Goal: Task Accomplishment & Management: Complete application form

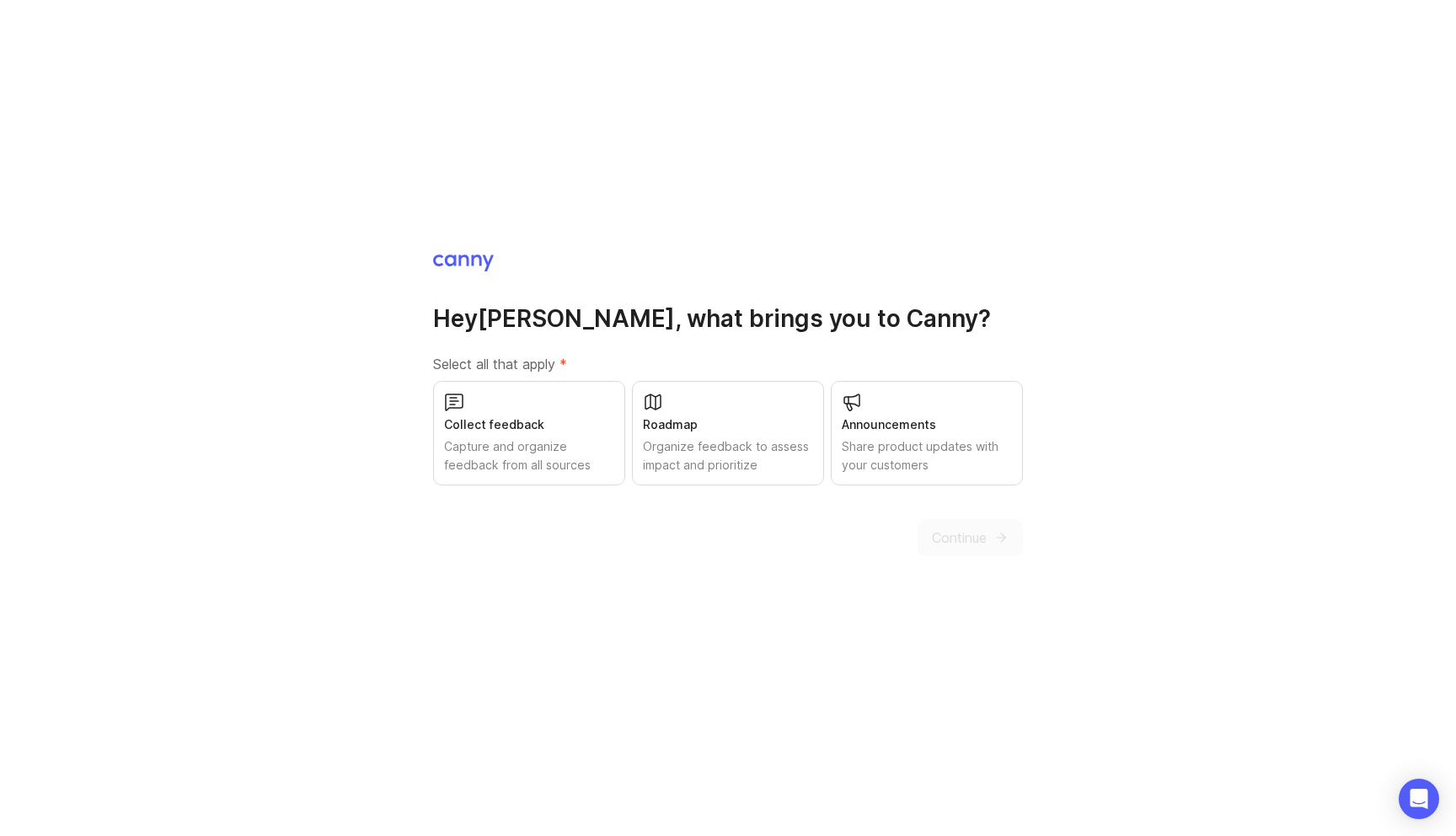
click at [564, 432] on div "Collect feedback" at bounding box center [529, 424] width 170 height 19
click at [723, 423] on div "Roadmap" at bounding box center [728, 424] width 170 height 19
click at [939, 473] on div "Share product updates with your customers" at bounding box center [927, 455] width 170 height 37
click at [961, 578] on div "Hey [PERSON_NAME] , what brings you to [GEOGRAPHIC_DATA]? Select all that apply…" at bounding box center [728, 418] width 1456 height 836
click at [961, 543] on span "Continue" at bounding box center [959, 538] width 54 height 20
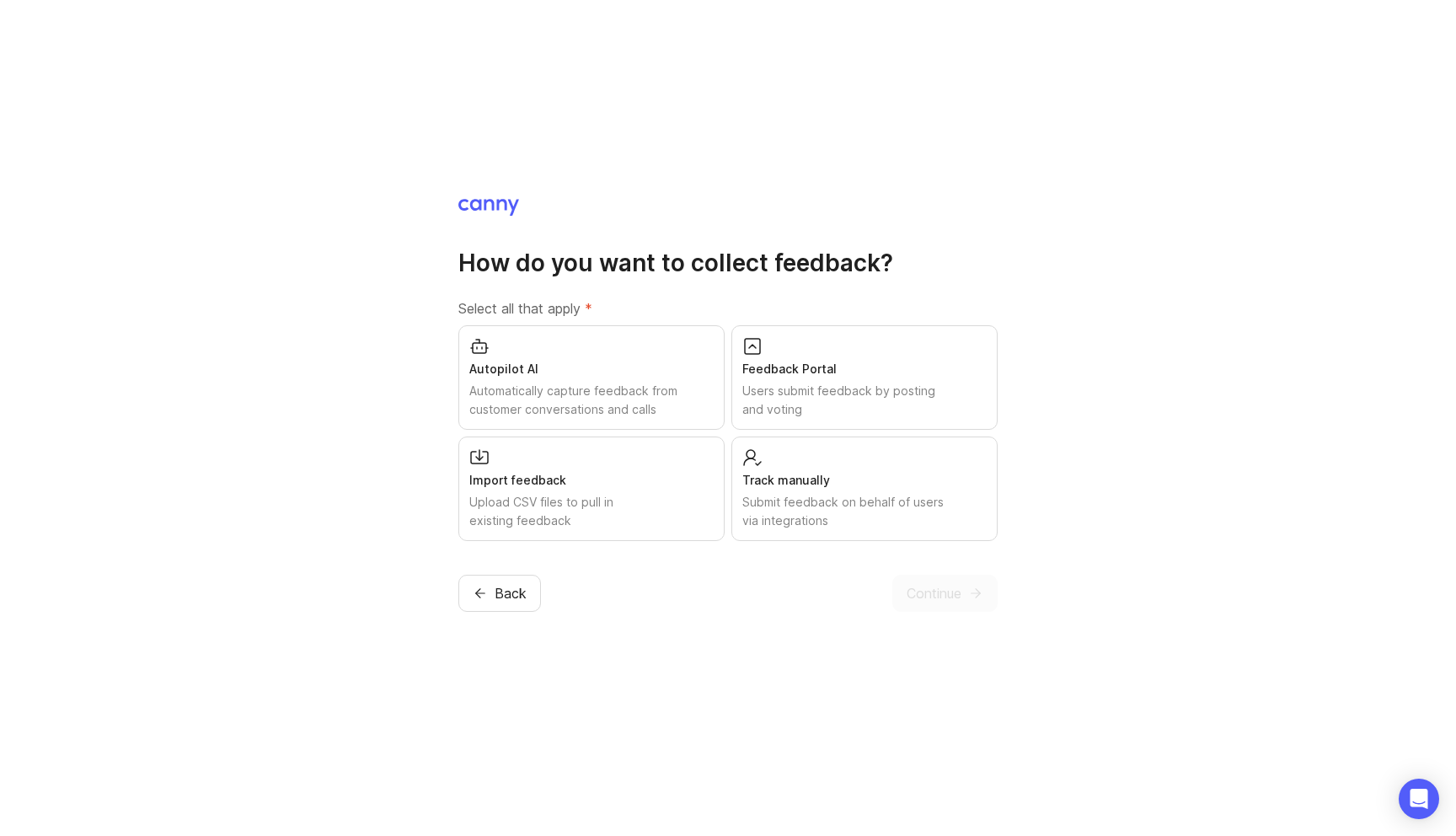
click at [575, 384] on div "Automatically capture feedback from customer conversations and calls" at bounding box center [591, 399] width 245 height 37
drag, startPoint x: 952, startPoint y: 606, endPoint x: 988, endPoint y: 369, distance: 239.7
click at [988, 369] on div "How do you want to collect feedback? Select all that apply * Autopilot AI Autom…" at bounding box center [728, 404] width 539 height 415
click at [988, 369] on div "Feedback Portal Users submit feedback by posting and voting" at bounding box center [864, 376] width 266 height 104
click at [968, 593] on icon "submit" at bounding box center [975, 592] width 15 height 15
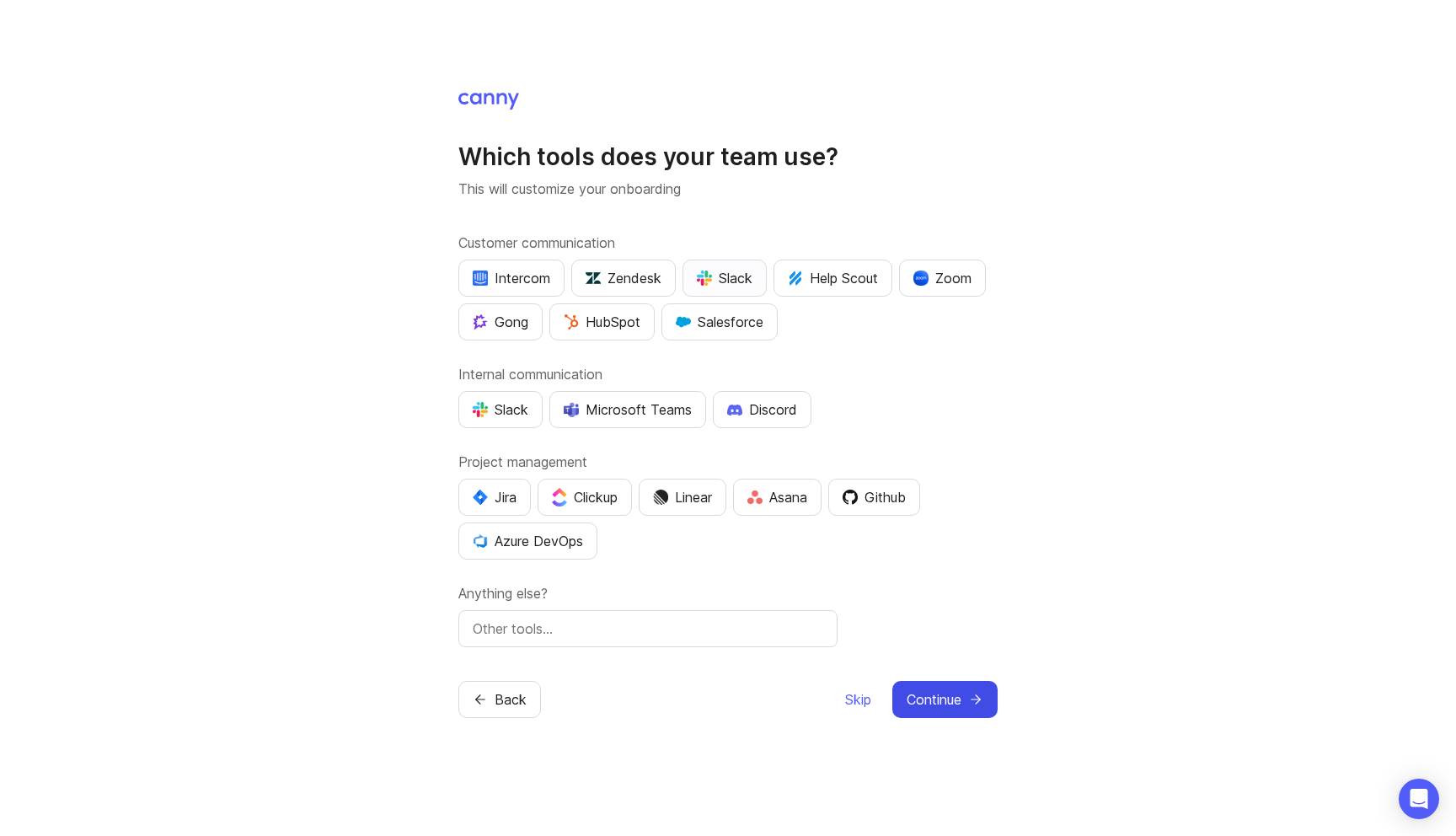
click at [744, 282] on div "Slack" at bounding box center [724, 278] width 55 height 20
click at [956, 273] on div "Zoom" at bounding box center [942, 278] width 58 height 20
click at [518, 326] on div "Gong" at bounding box center [500, 322] width 55 height 20
click at [505, 502] on div "Jira" at bounding box center [494, 497] width 44 height 20
click at [669, 512] on button "Linear" at bounding box center [682, 496] width 87 height 37
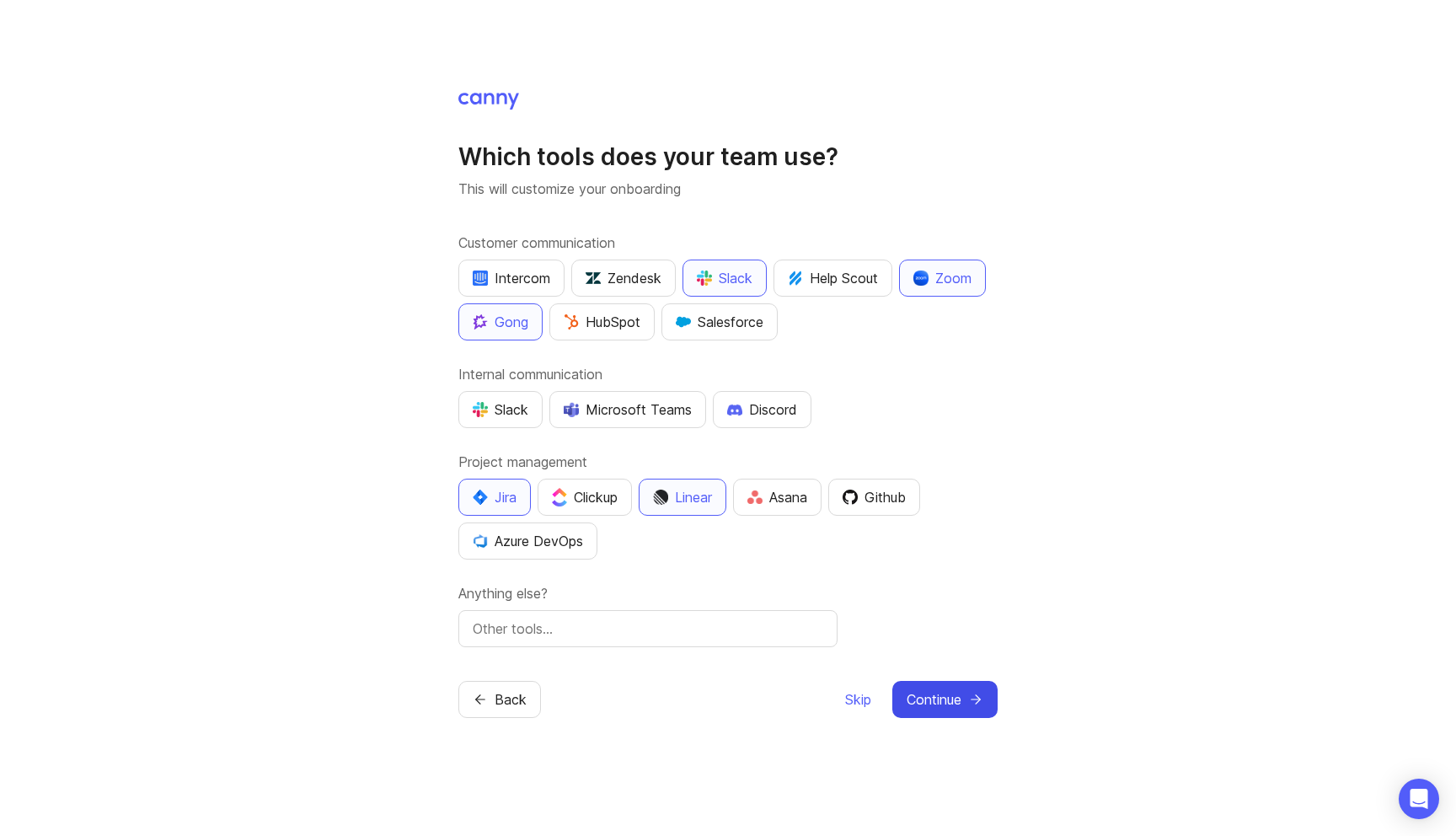
click at [628, 631] on input "text" at bounding box center [648, 628] width 351 height 20
type input "[DATE]"
click at [955, 703] on span "Continue" at bounding box center [933, 699] width 54 height 20
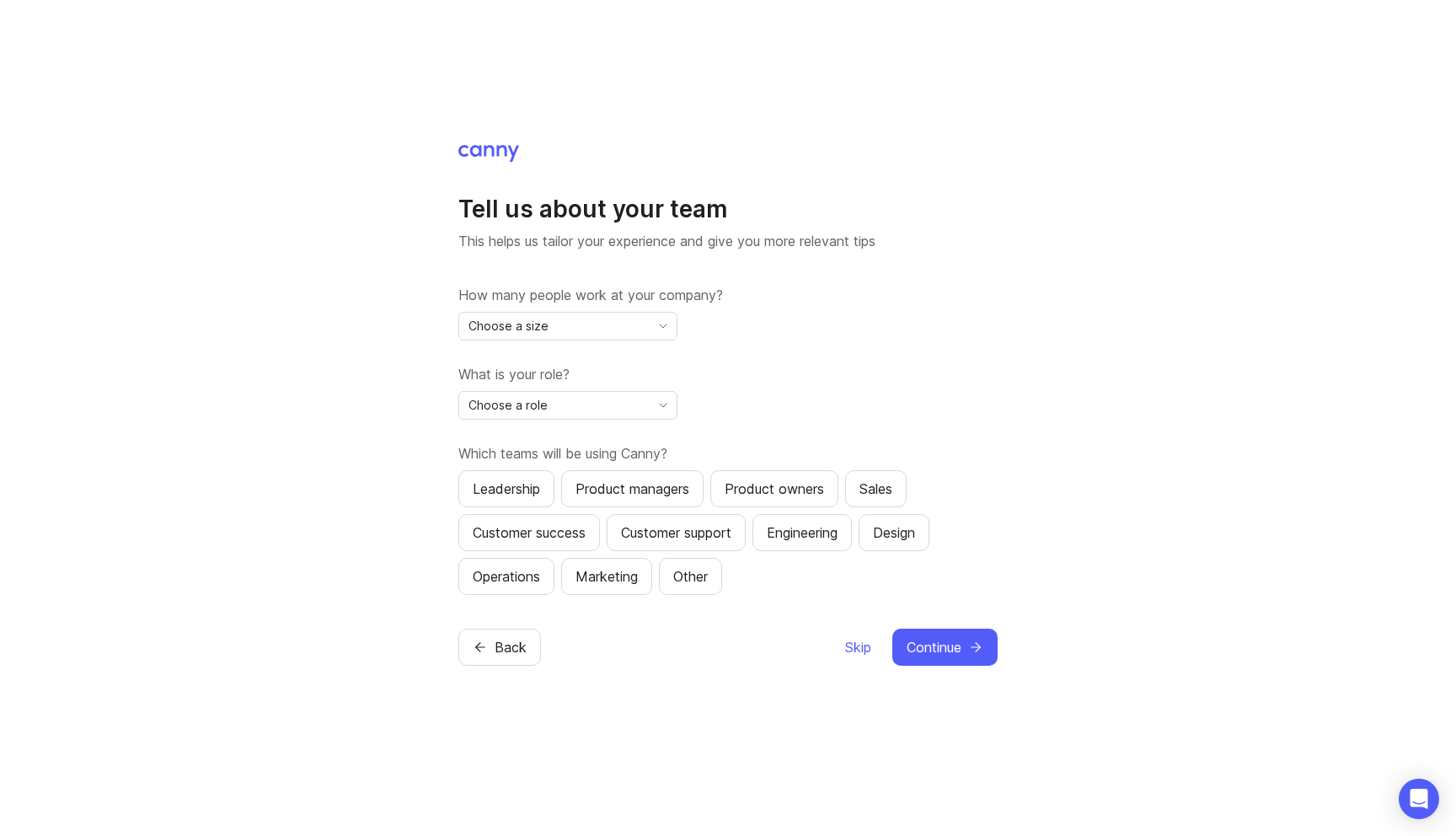
click at [625, 324] on div "Choose a size" at bounding box center [555, 326] width 190 height 27
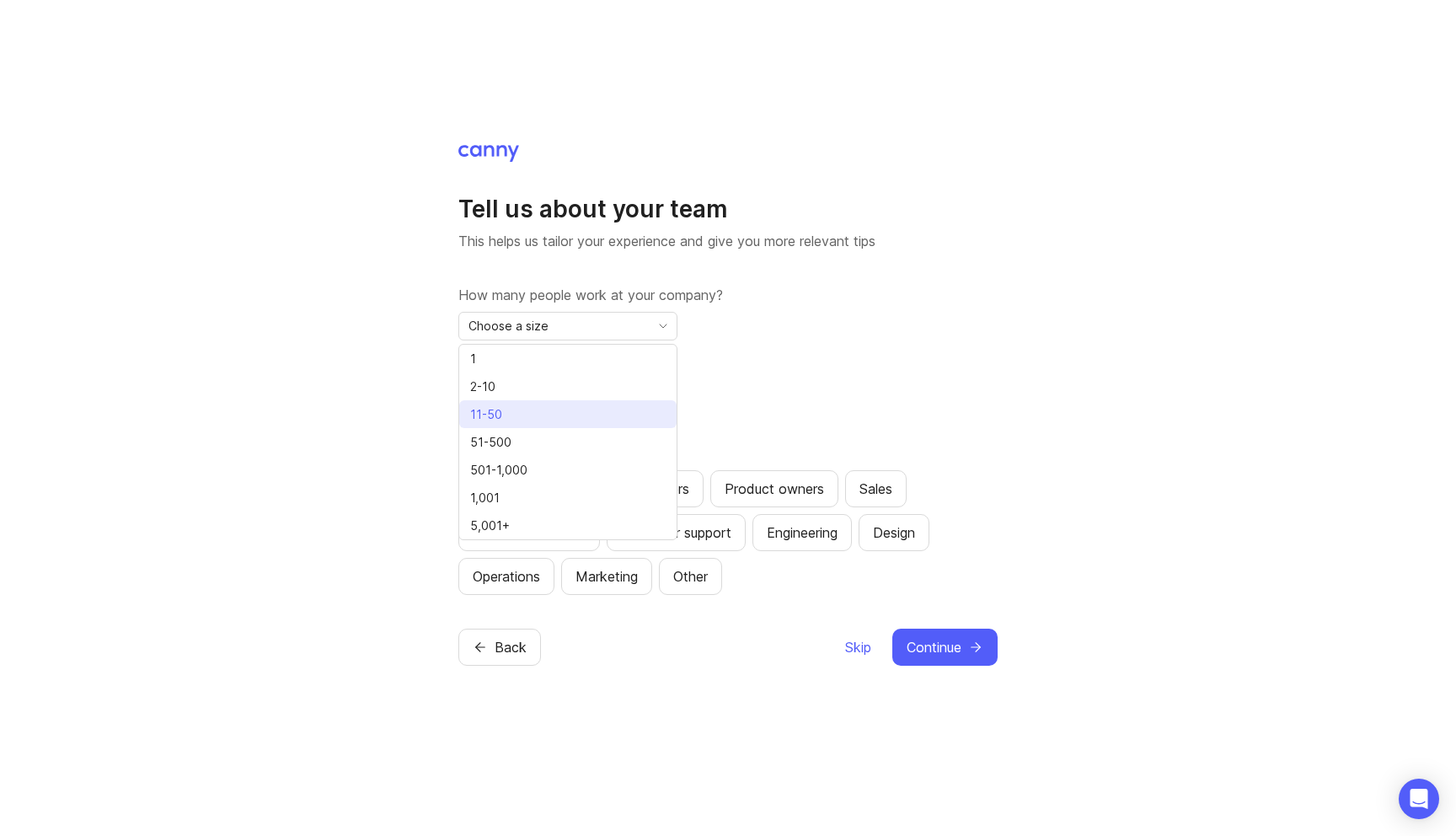
click at [572, 401] on li "11-50" at bounding box center [568, 414] width 217 height 28
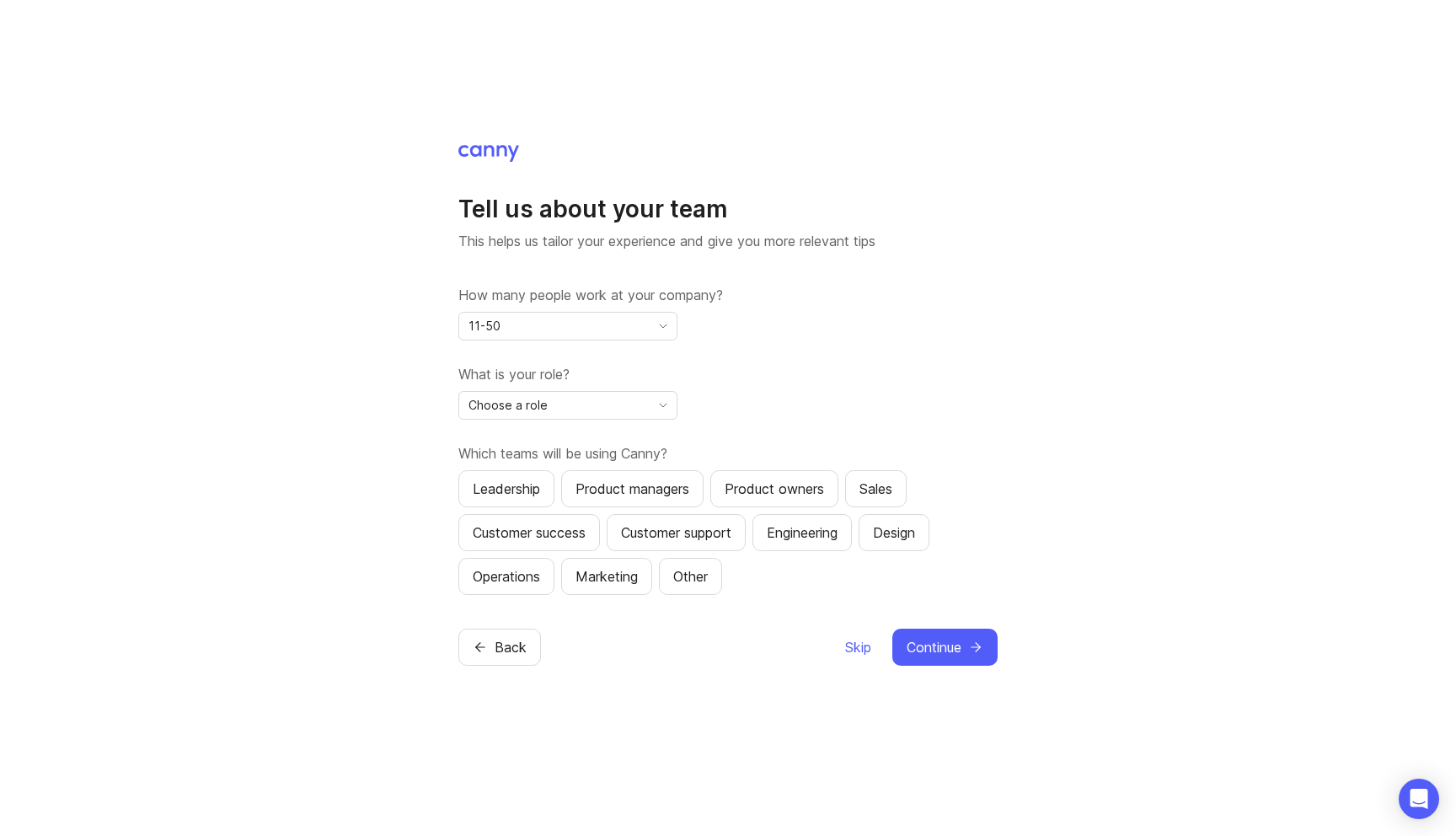
click at [574, 406] on div "Choose a role" at bounding box center [555, 405] width 190 height 27
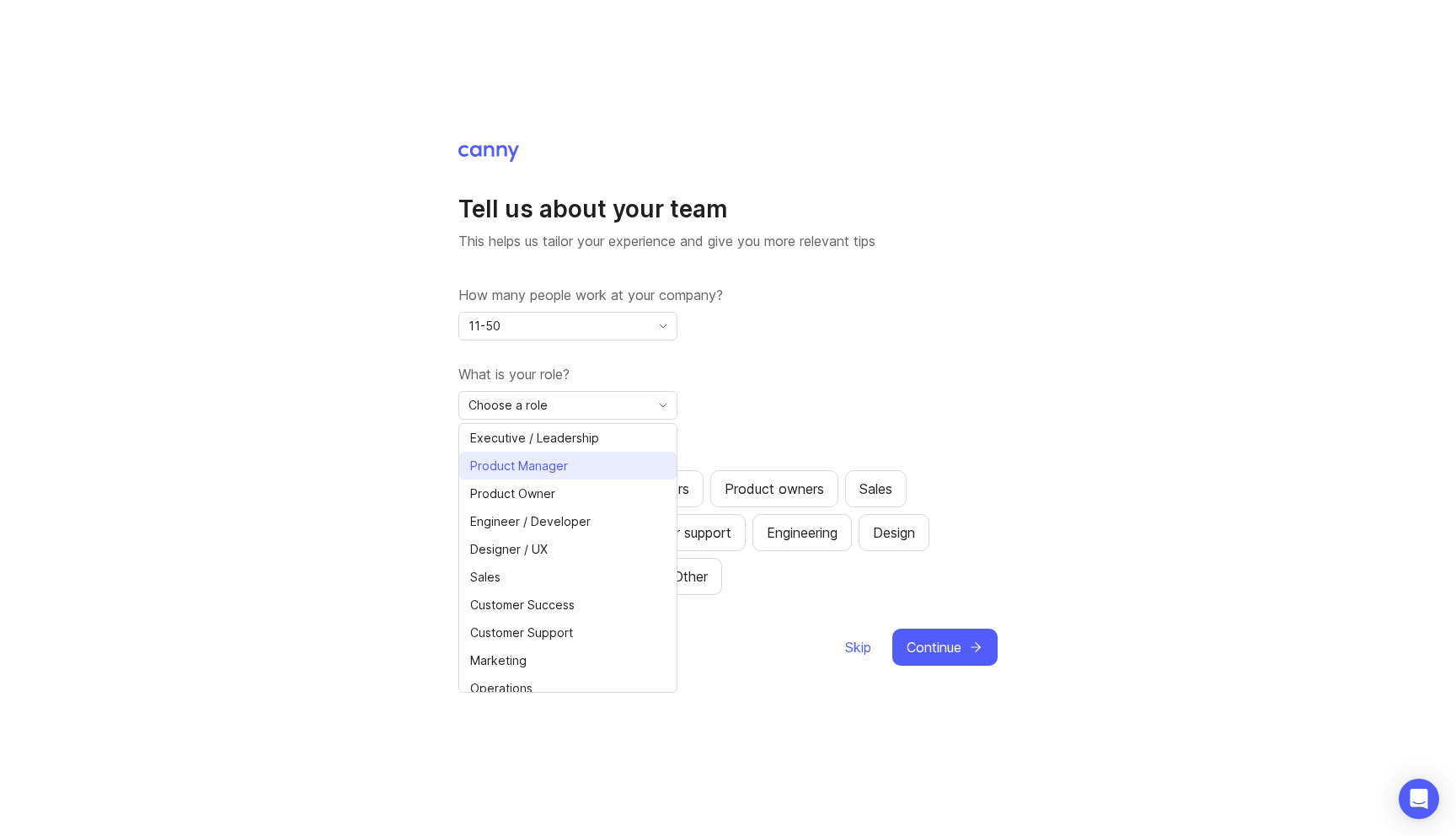
drag, startPoint x: 563, startPoint y: 499, endPoint x: 569, endPoint y: 474, distance: 25.7
click at [569, 474] on ul "Executive / Leadership Product Manager Product Owner Engineer / Developer Desig…" at bounding box center [568, 576] width 217 height 306
click at [569, 474] on span "Product Manager" at bounding box center [522, 466] width 104 height 19
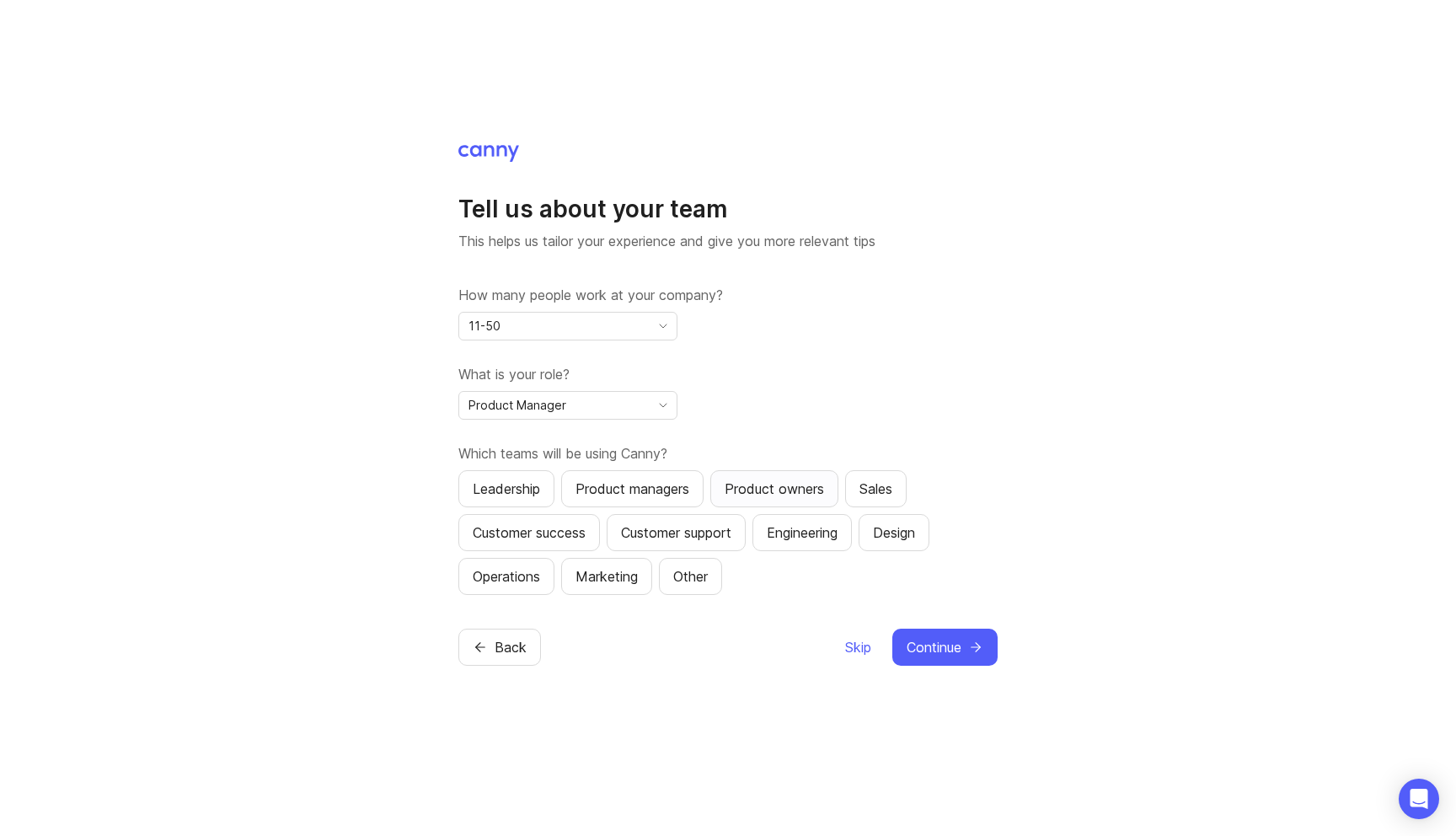
click at [792, 503] on button "Product owners" at bounding box center [774, 488] width 128 height 37
click at [936, 646] on span "Continue" at bounding box center [933, 647] width 54 height 20
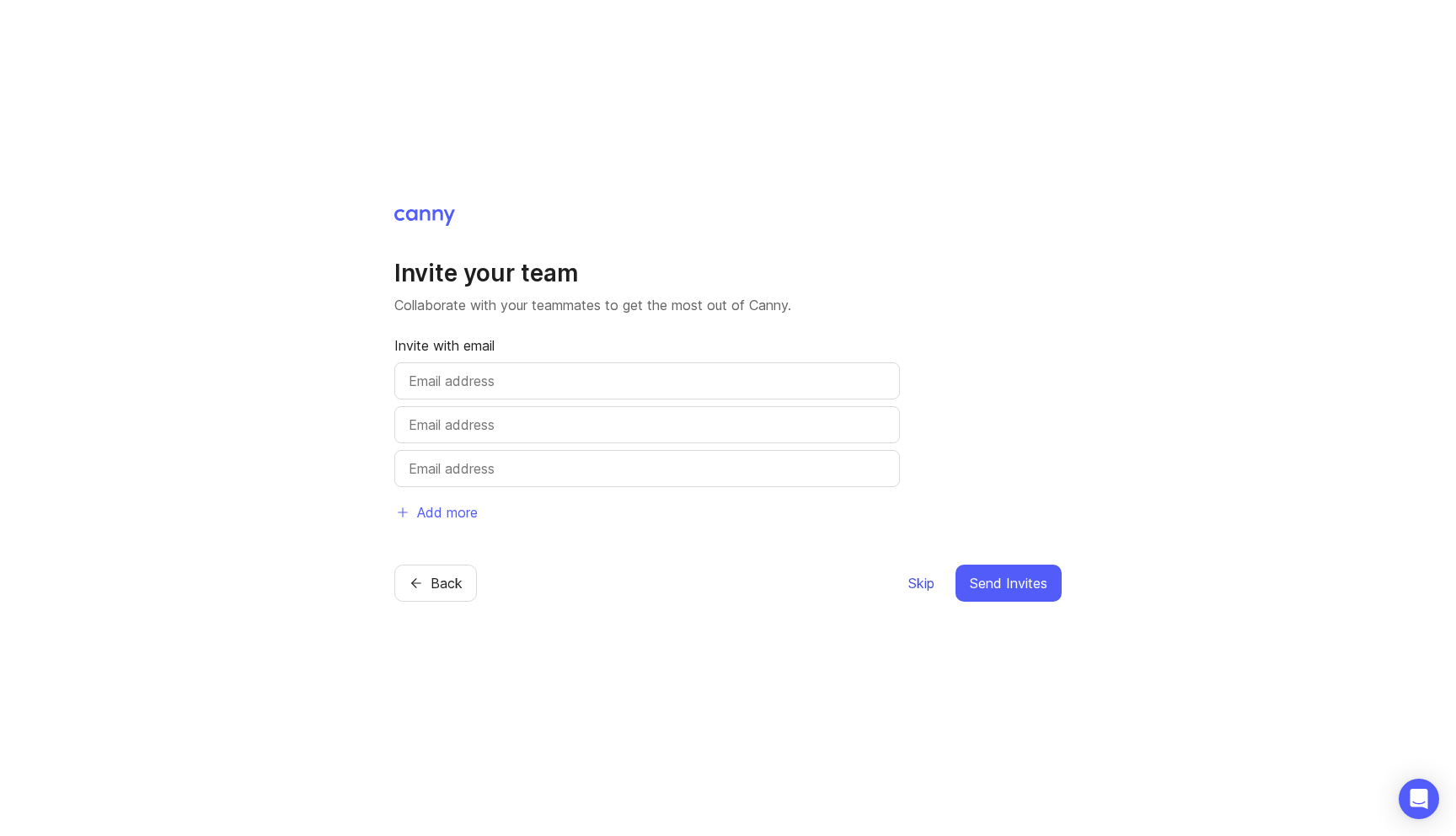
click at [930, 592] on span "Skip" at bounding box center [921, 582] width 26 height 20
click at [917, 595] on button "Skip" at bounding box center [921, 582] width 28 height 37
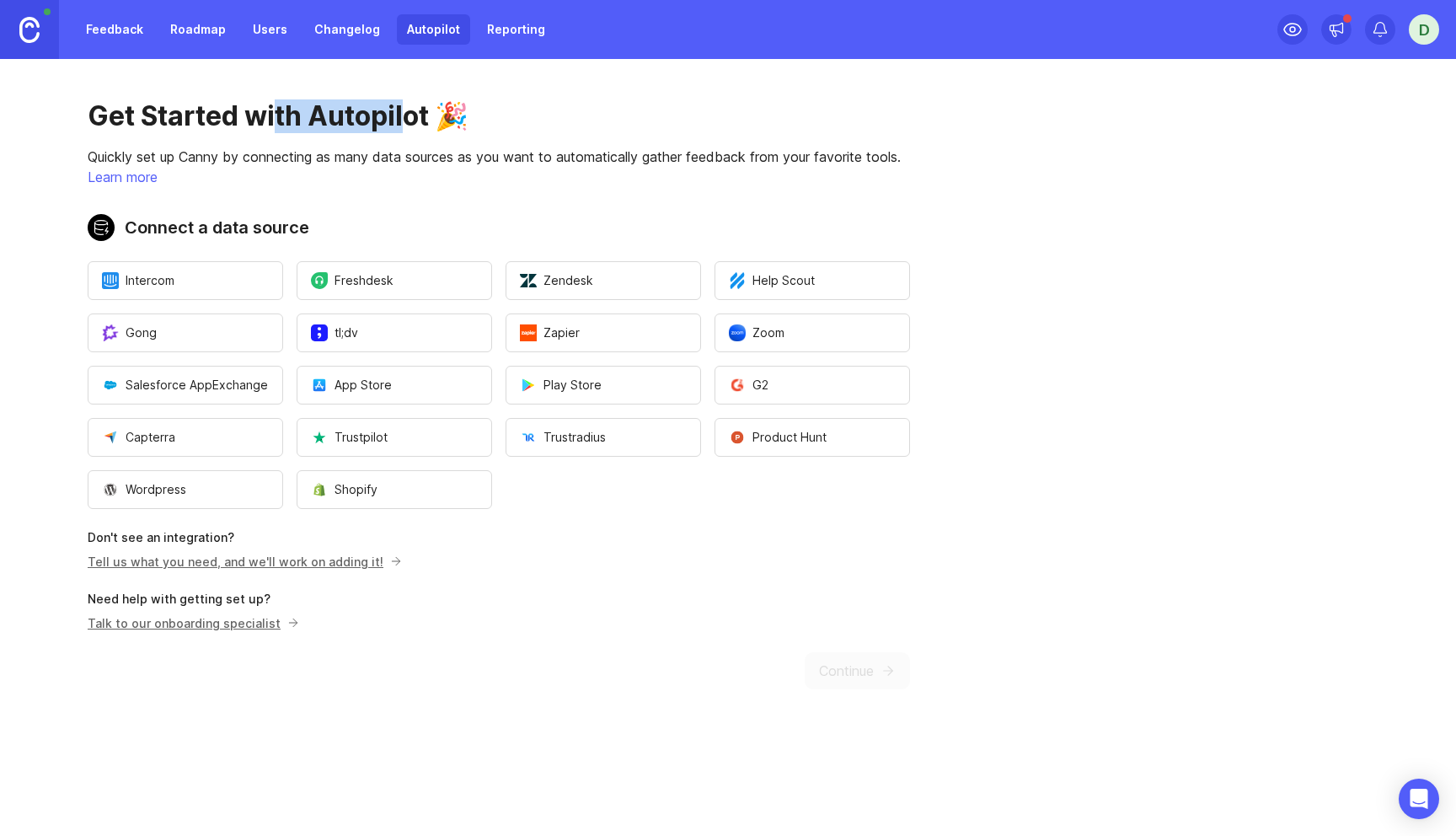
drag, startPoint x: 277, startPoint y: 108, endPoint x: 403, endPoint y: 119, distance: 126.5
click at [403, 119] on h1 "Get Started with Autopilot 🎉" at bounding box center [498, 116] width 822 height 34
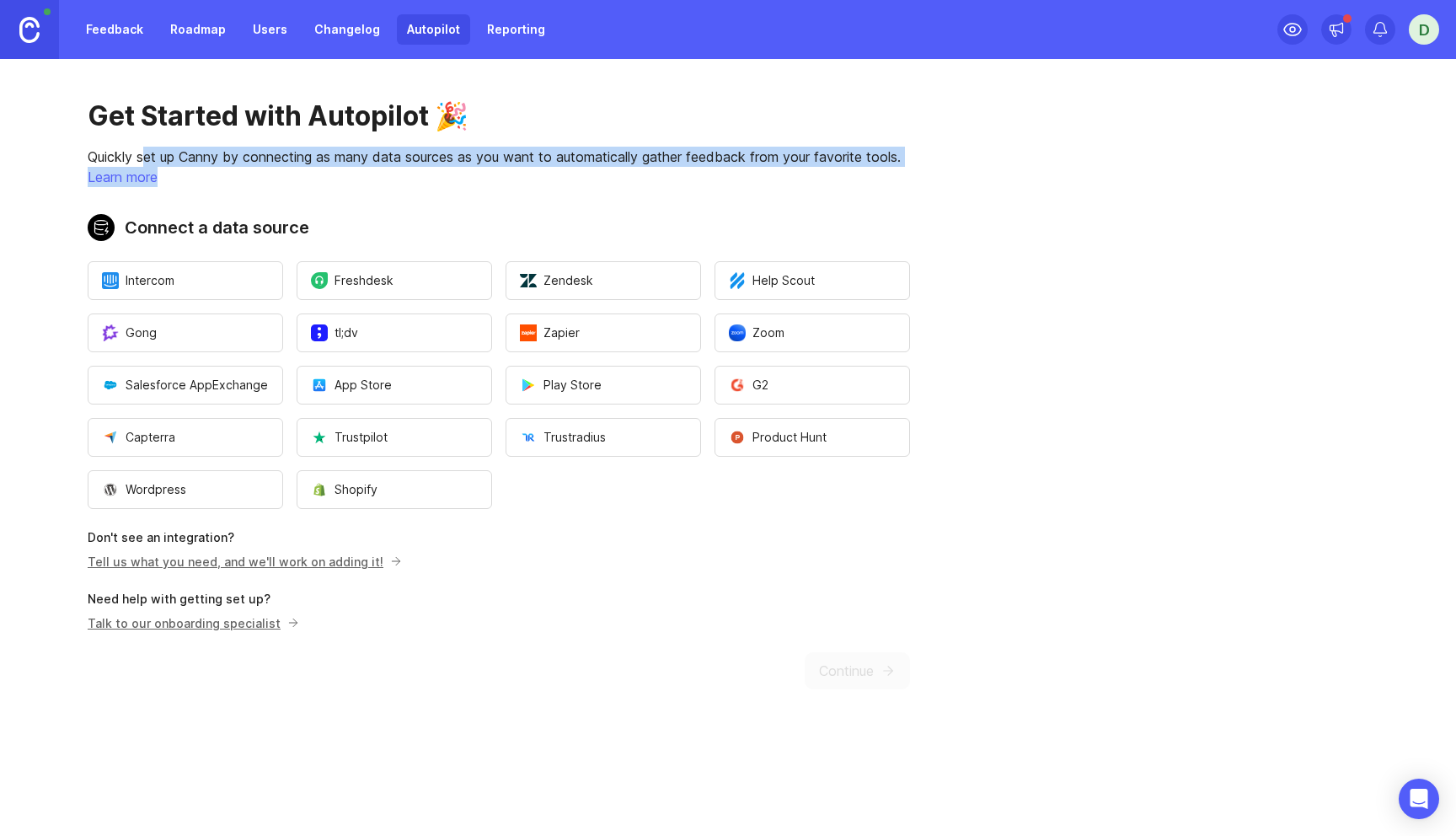
drag, startPoint x: 147, startPoint y: 158, endPoint x: 367, endPoint y: 172, distance: 220.4
click at [367, 172] on div "Get Started with Autopilot 🎉 Quickly set up Canny by connecting as many data so…" at bounding box center [498, 394] width 997 height 671
click at [367, 172] on p "Learn more" at bounding box center [498, 176] width 822 height 20
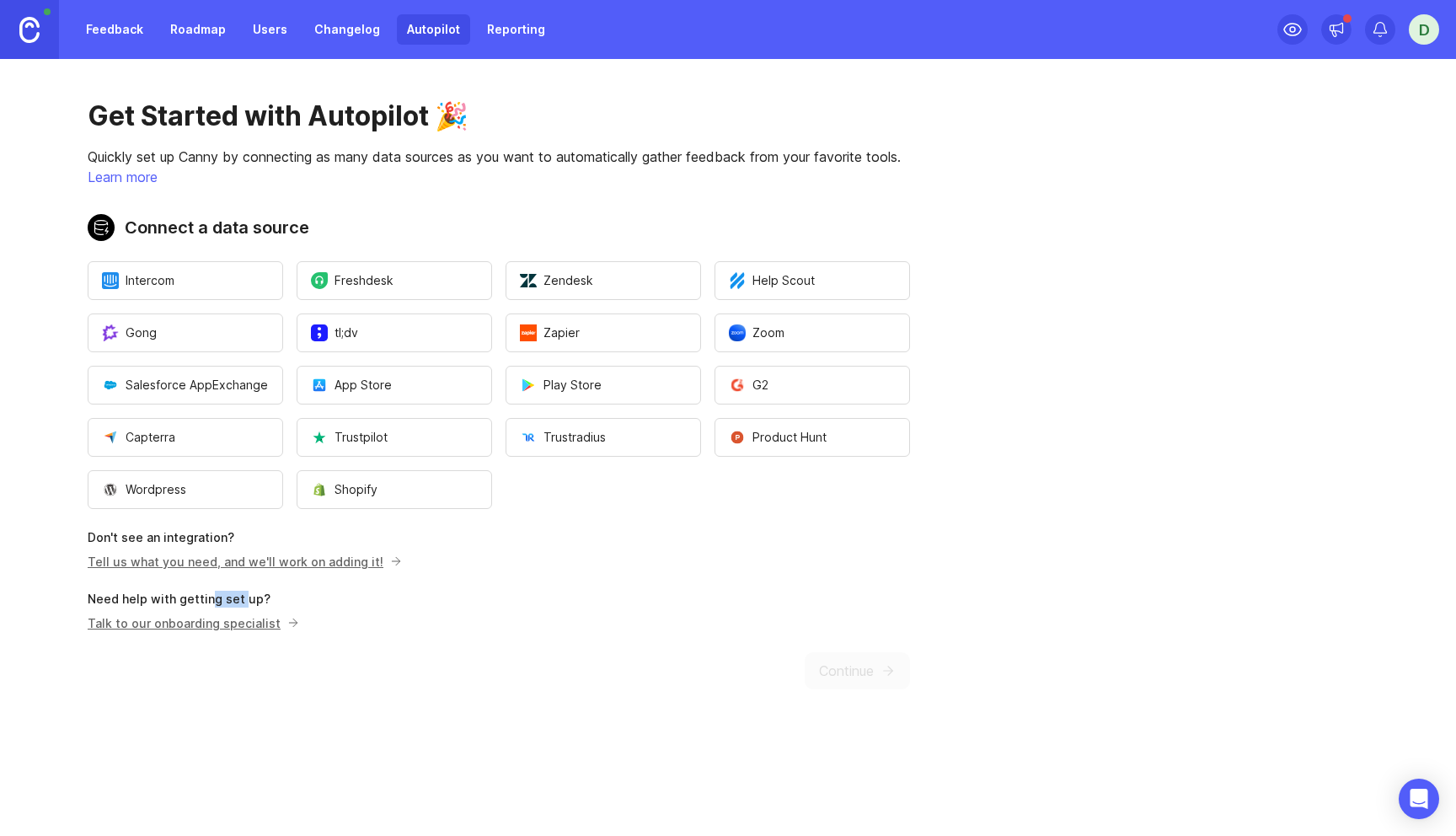
drag, startPoint x: 206, startPoint y: 598, endPoint x: 238, endPoint y: 598, distance: 32.0
click at [238, 598] on p "Need help with getting set up?" at bounding box center [498, 598] width 822 height 17
click at [780, 328] on span "Zoom" at bounding box center [757, 332] width 55 height 17
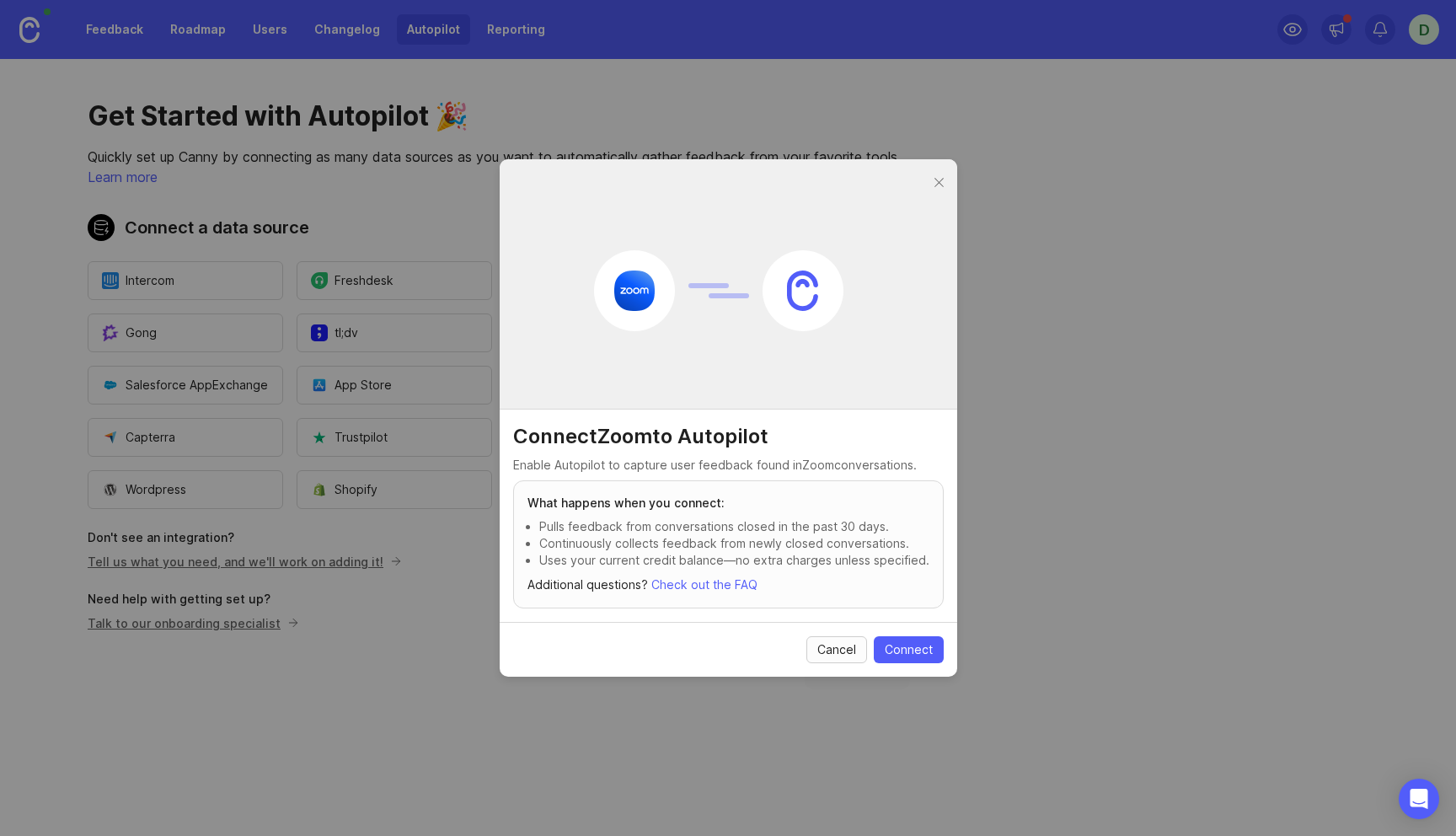
click at [837, 649] on span "Cancel" at bounding box center [836, 649] width 39 height 17
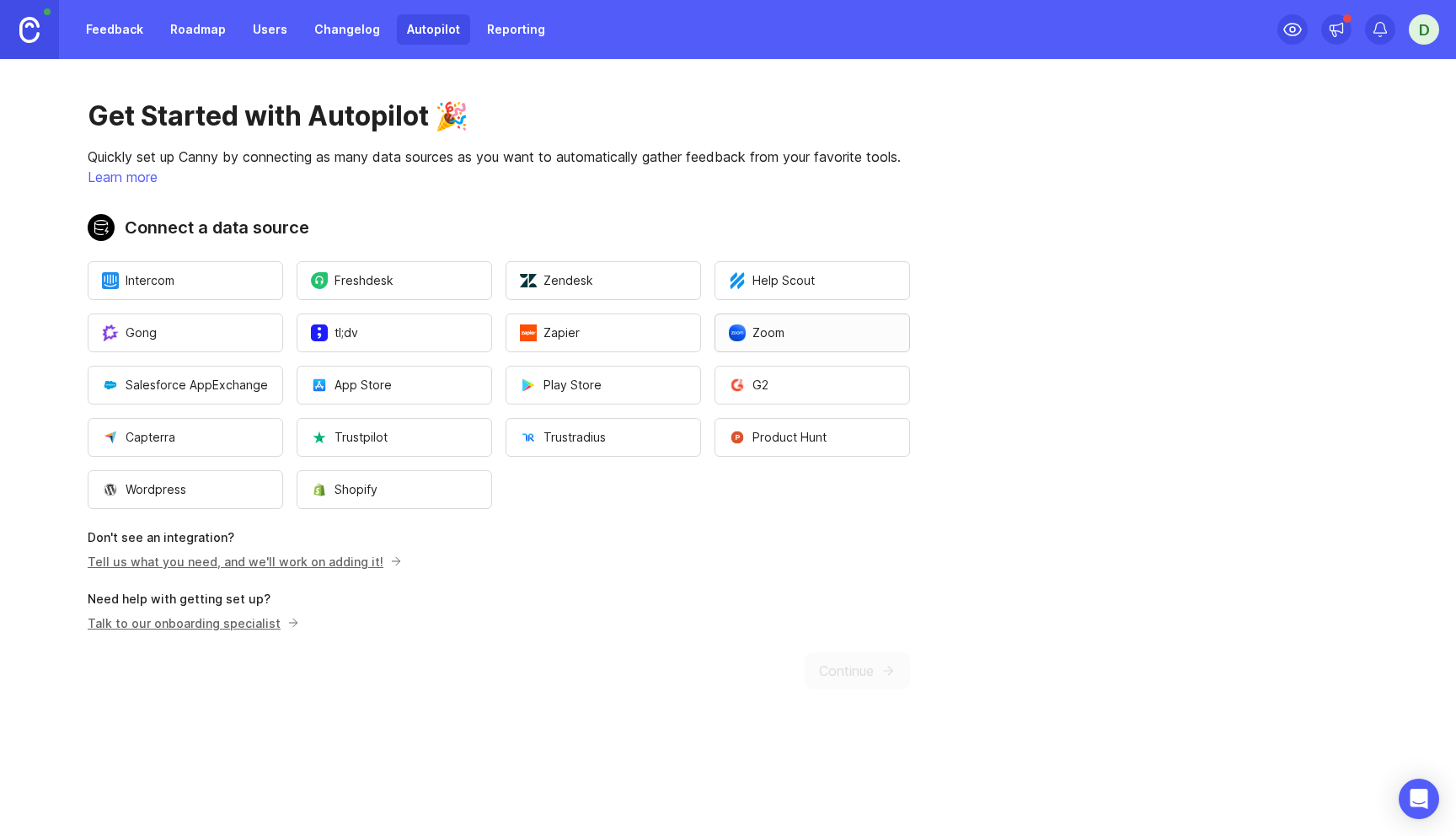
click at [802, 348] on button "Zoom" at bounding box center [811, 332] width 195 height 39
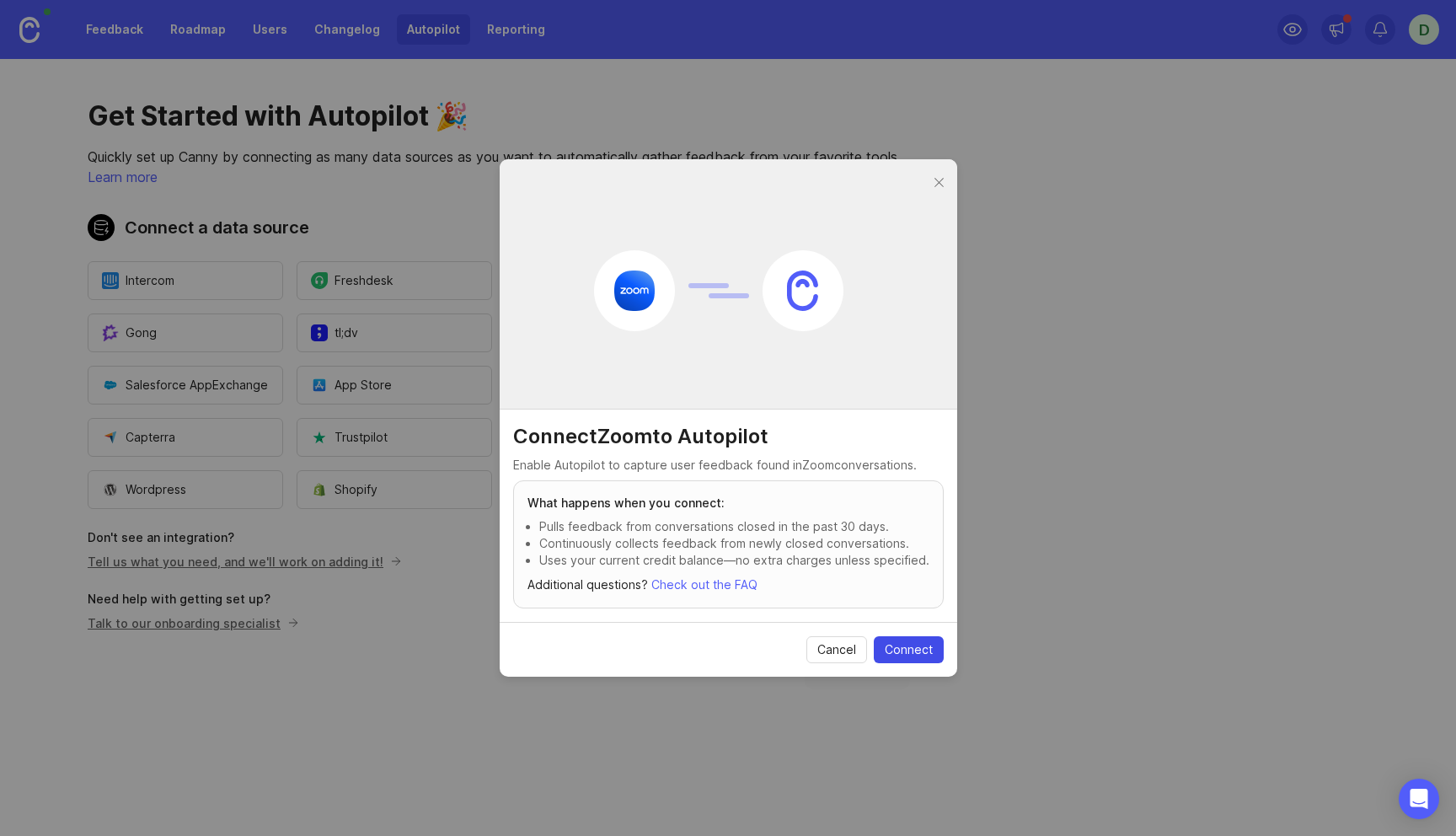
click at [914, 647] on span "Connect" at bounding box center [908, 649] width 48 height 17
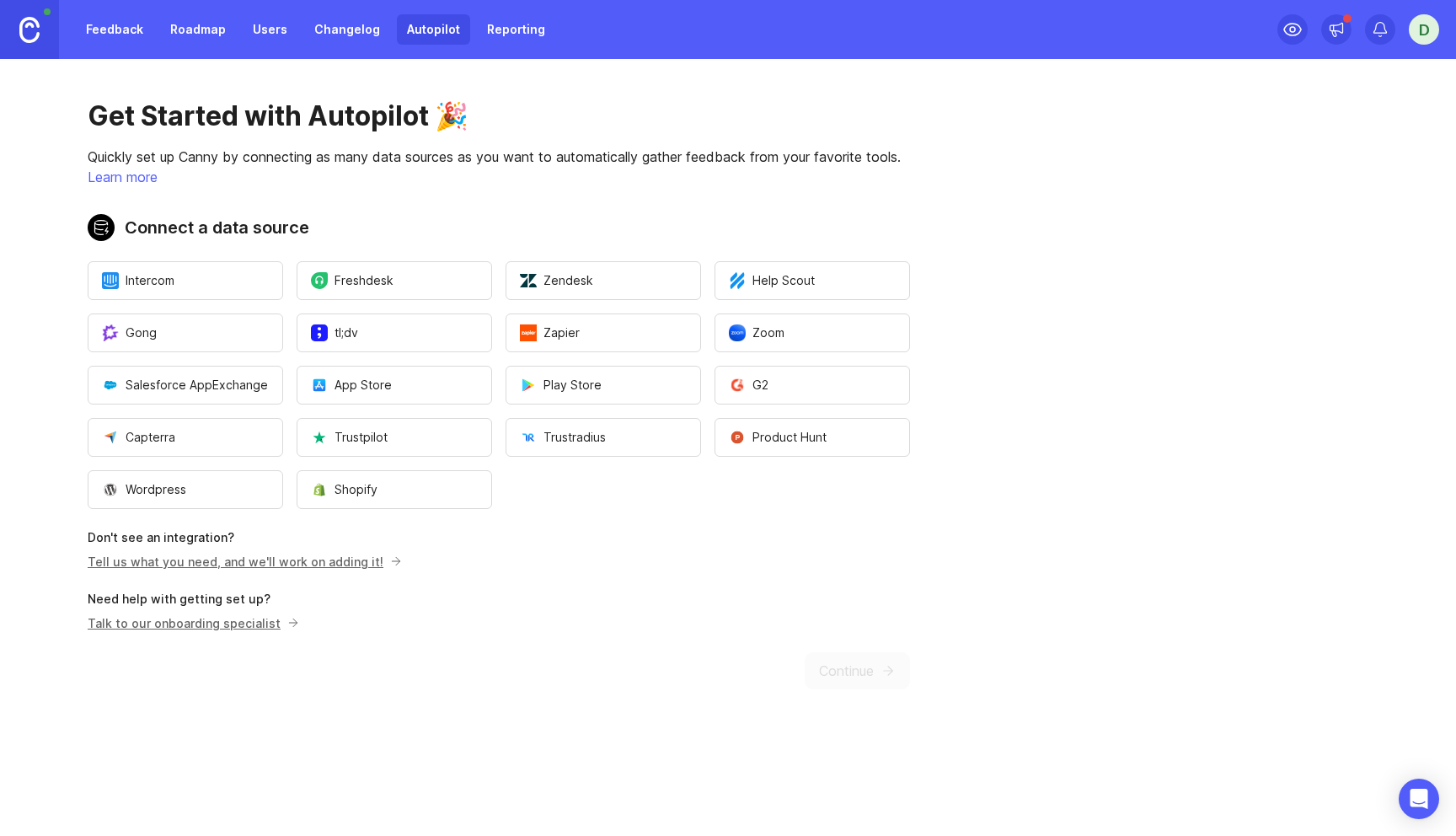
click at [532, 650] on div "Get Started with Autopilot 🎉 Quickly set up Canny by connecting as many data so…" at bounding box center [498, 394] width 997 height 671
click at [127, 31] on link "Feedback" at bounding box center [115, 29] width 77 height 31
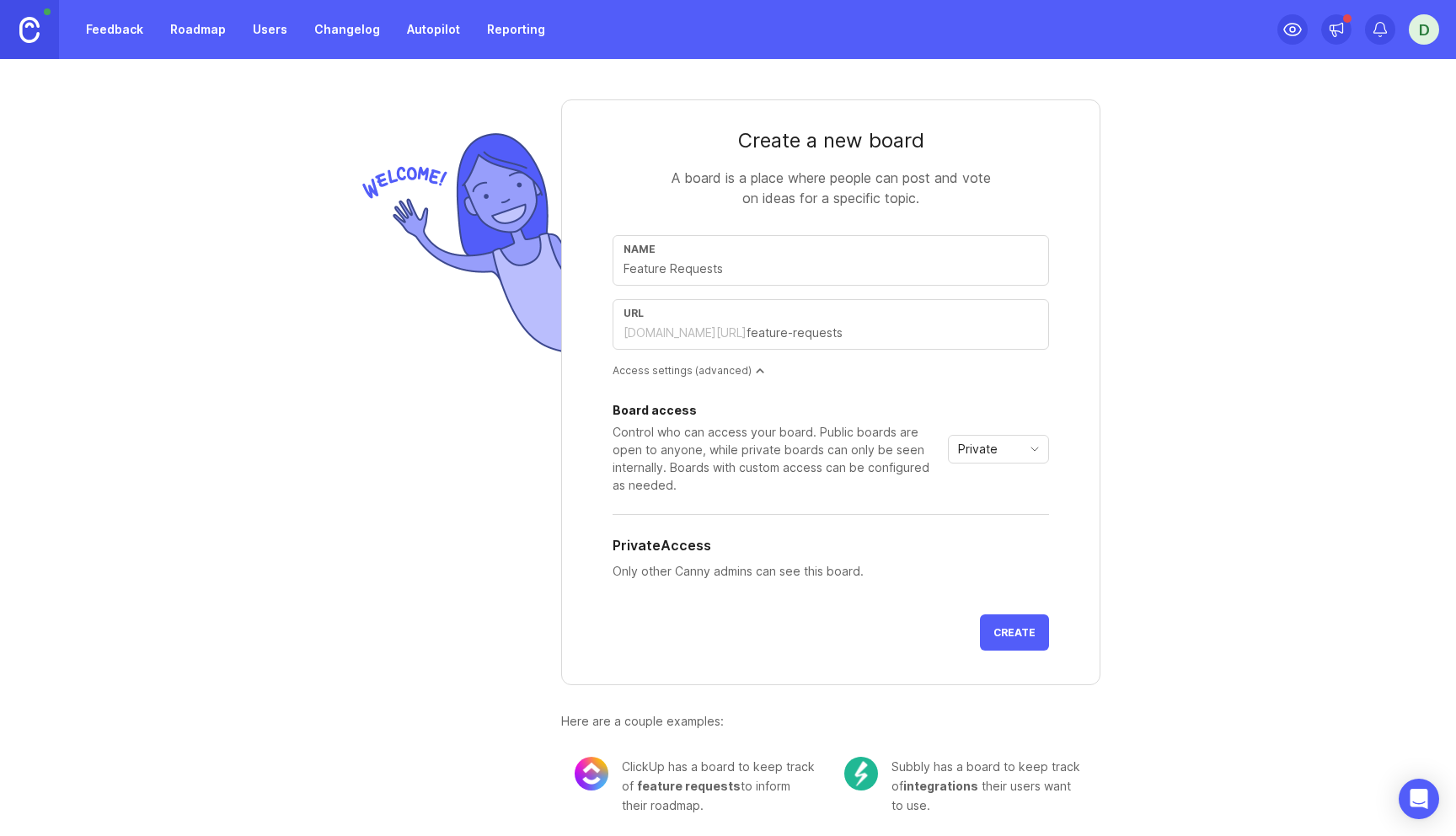
click at [203, 34] on link "Roadmap" at bounding box center [198, 29] width 76 height 31
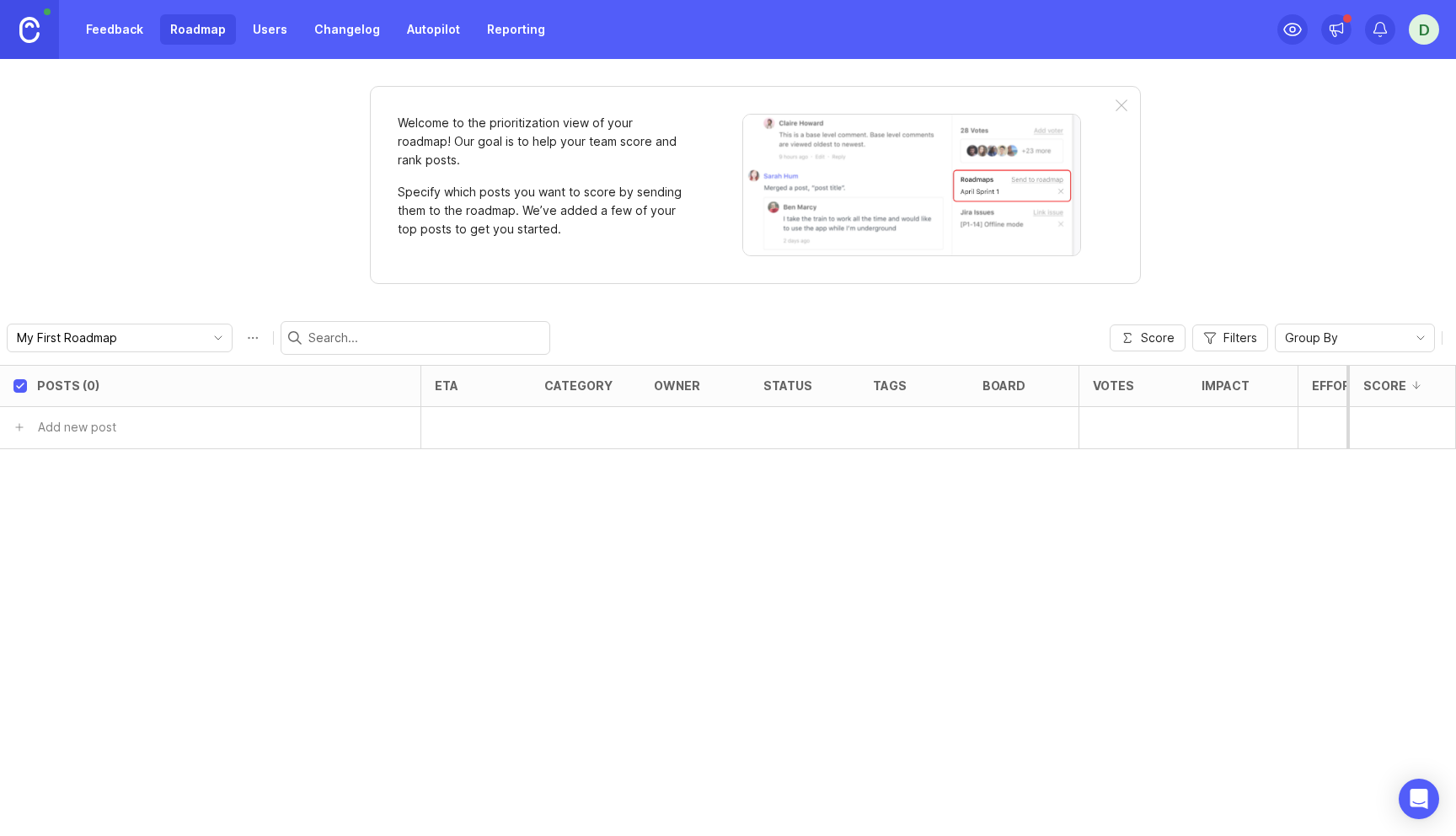
click at [277, 33] on link "Users" at bounding box center [269, 29] width 54 height 31
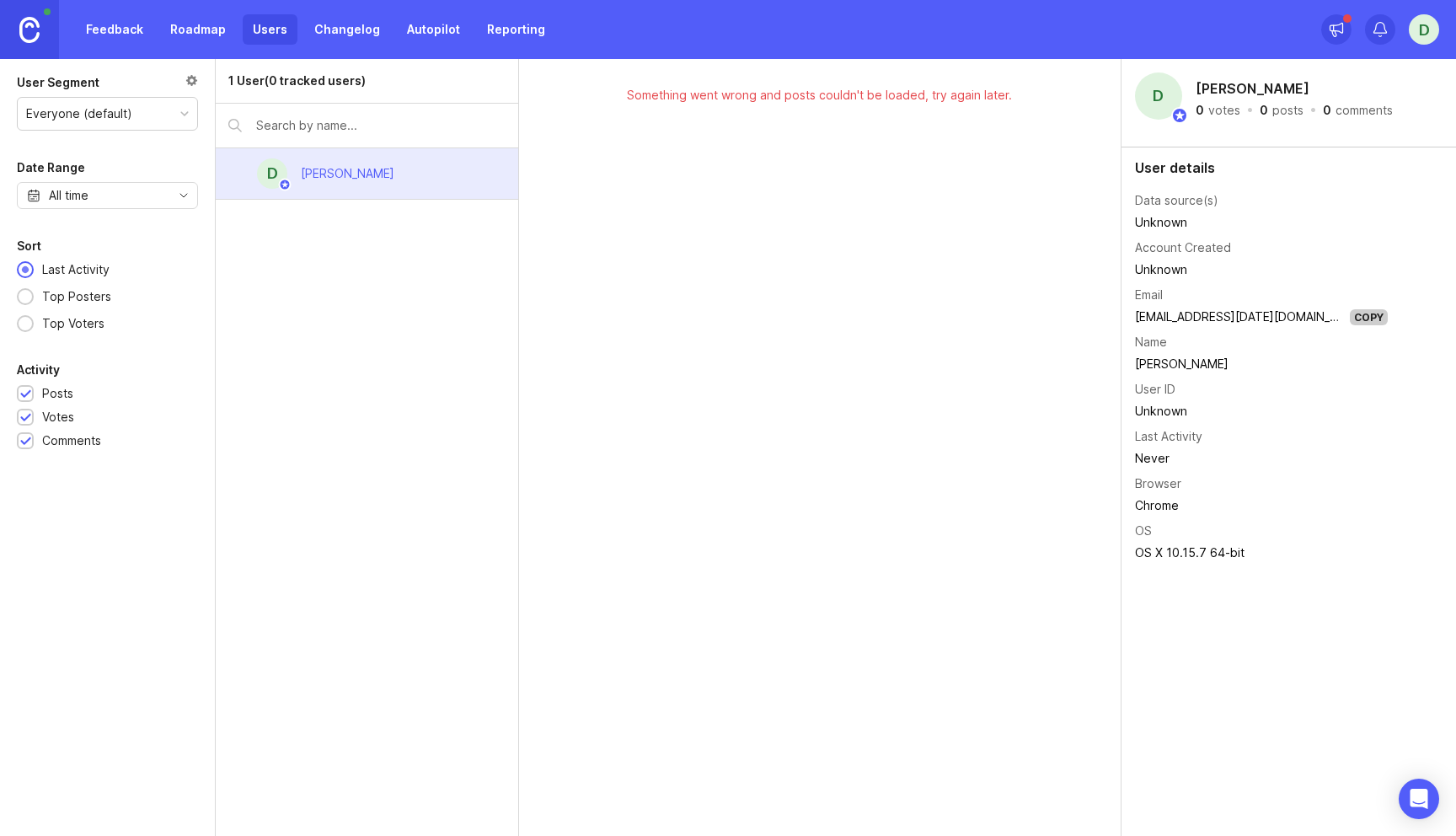
click at [309, 32] on link "Changelog" at bounding box center [347, 29] width 86 height 31
click at [257, 37] on link "Users" at bounding box center [269, 29] width 54 height 31
click at [113, 37] on link "Feedback" at bounding box center [115, 29] width 77 height 31
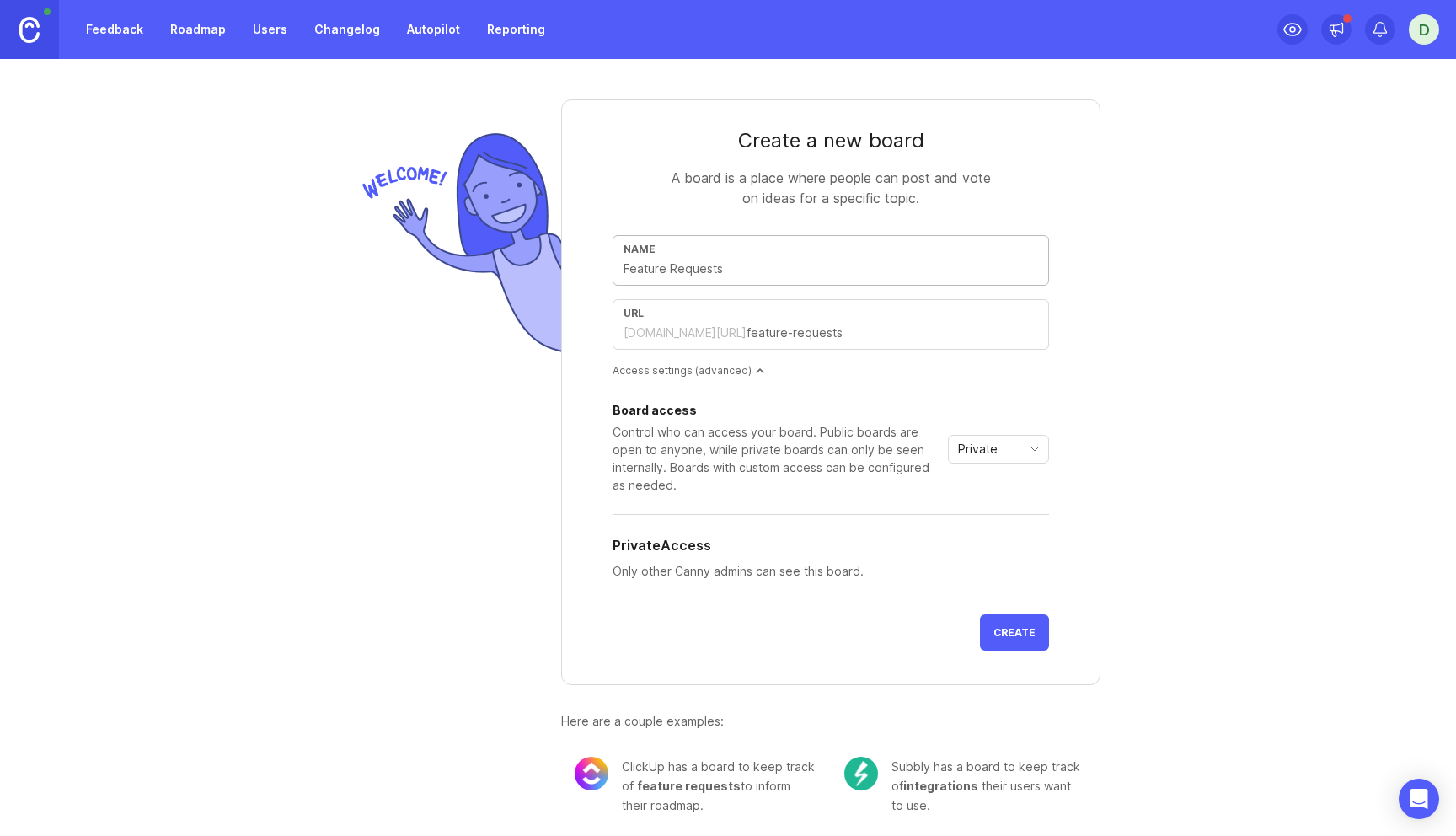
click at [251, 35] on link "Users" at bounding box center [269, 29] width 54 height 31
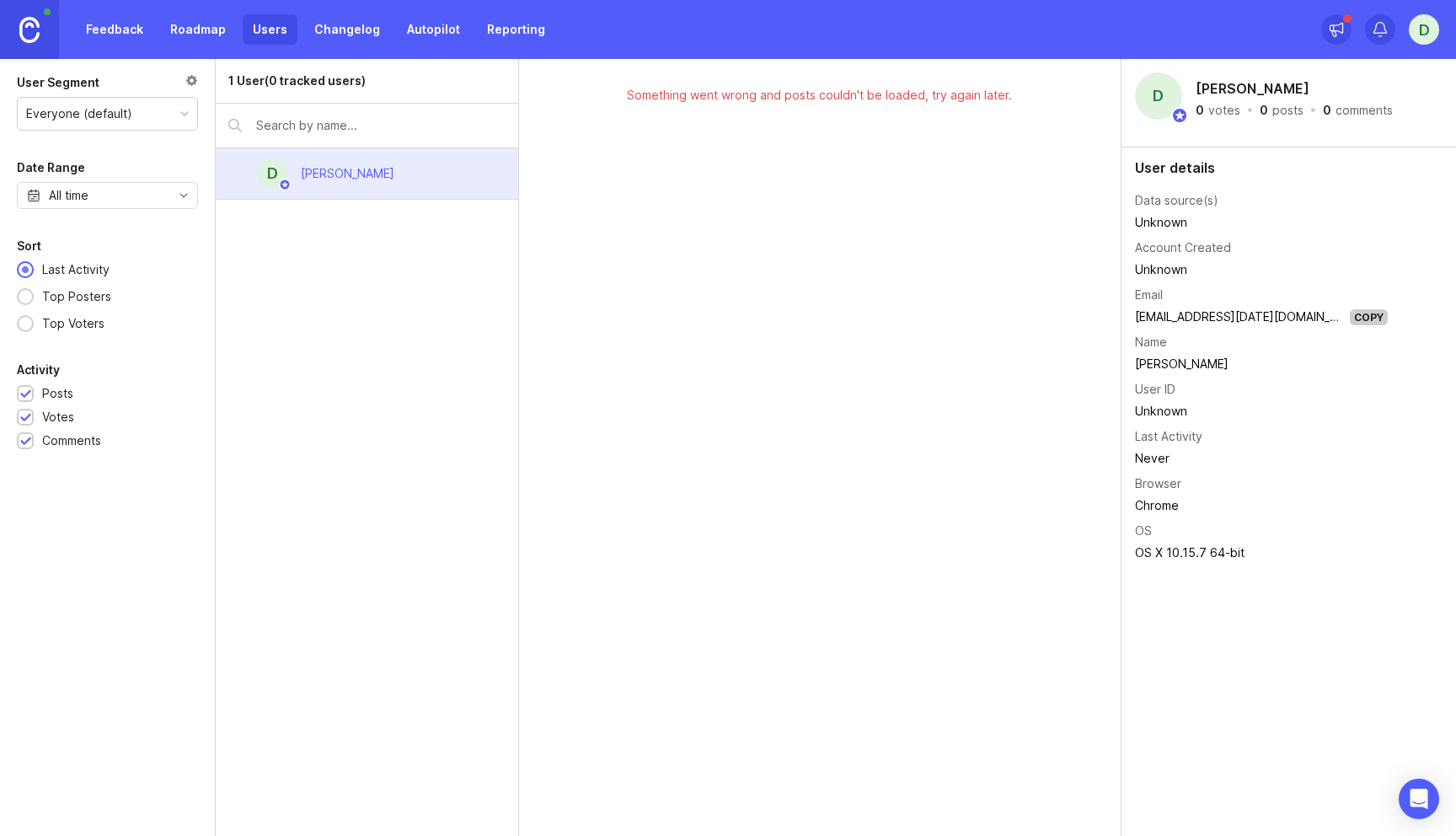
click at [340, 31] on link "Changelog" at bounding box center [347, 29] width 86 height 31
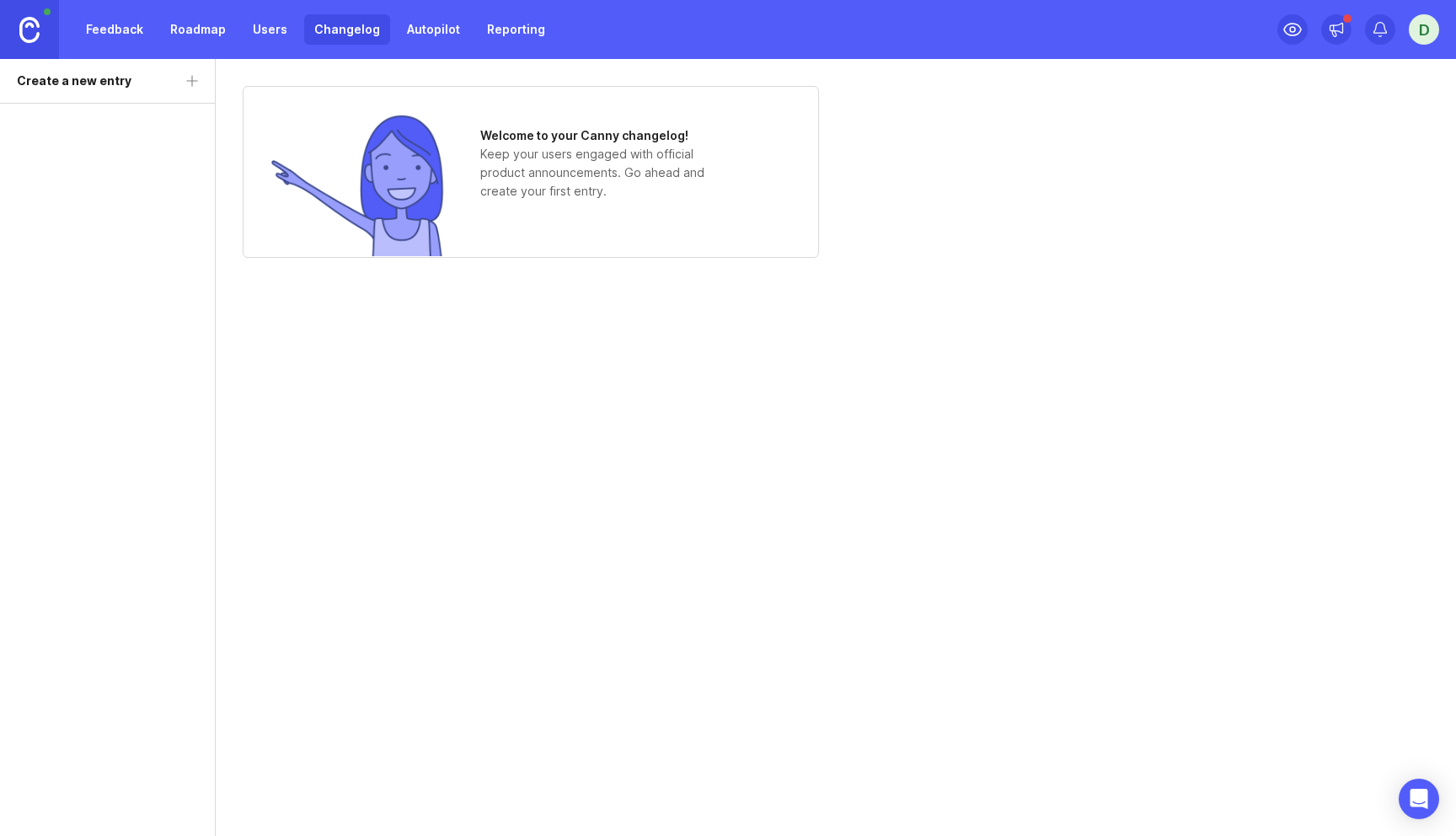
click at [214, 26] on link "Roadmap" at bounding box center [198, 29] width 76 height 31
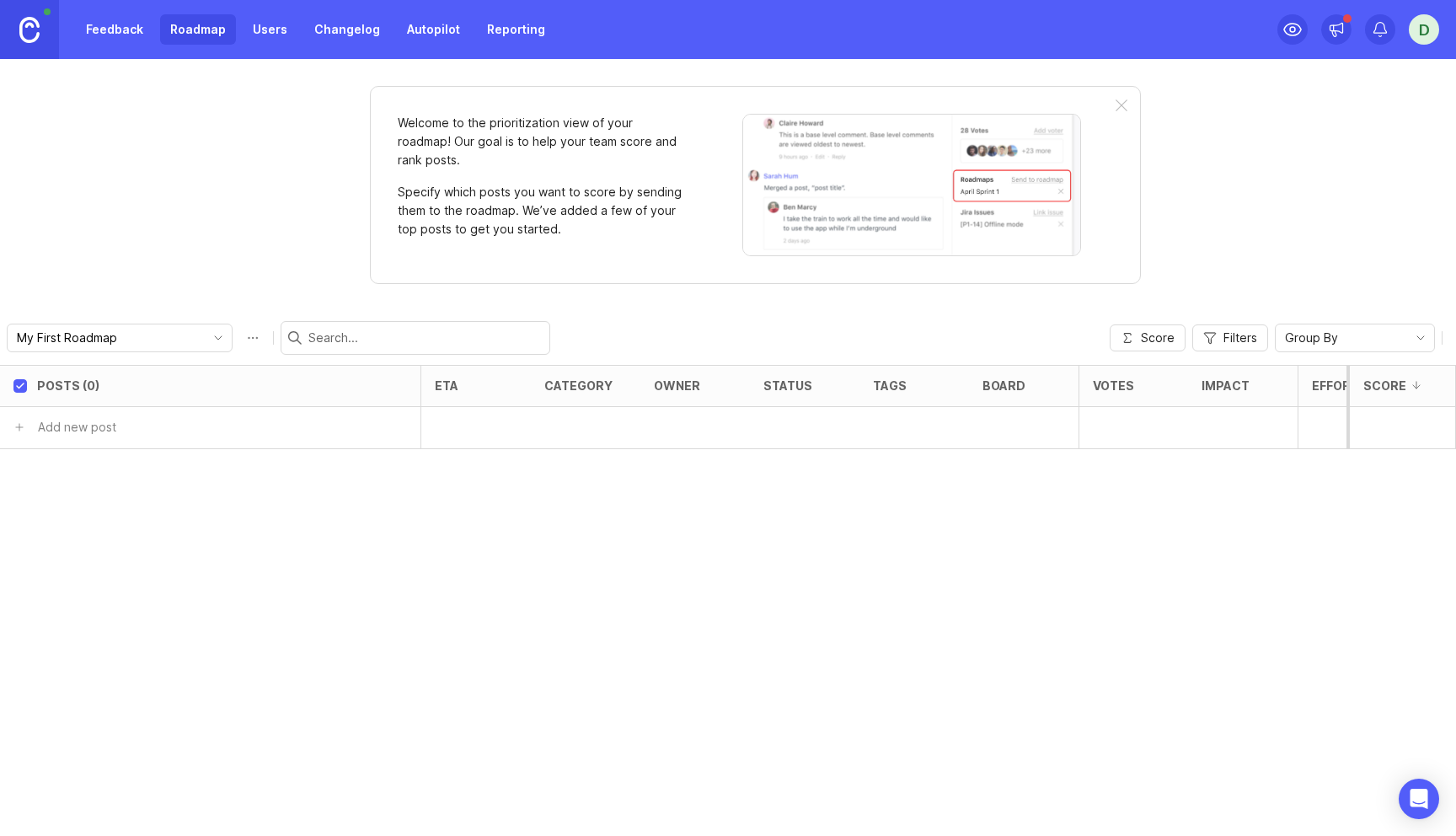
click at [127, 29] on link "Feedback" at bounding box center [115, 29] width 77 height 31
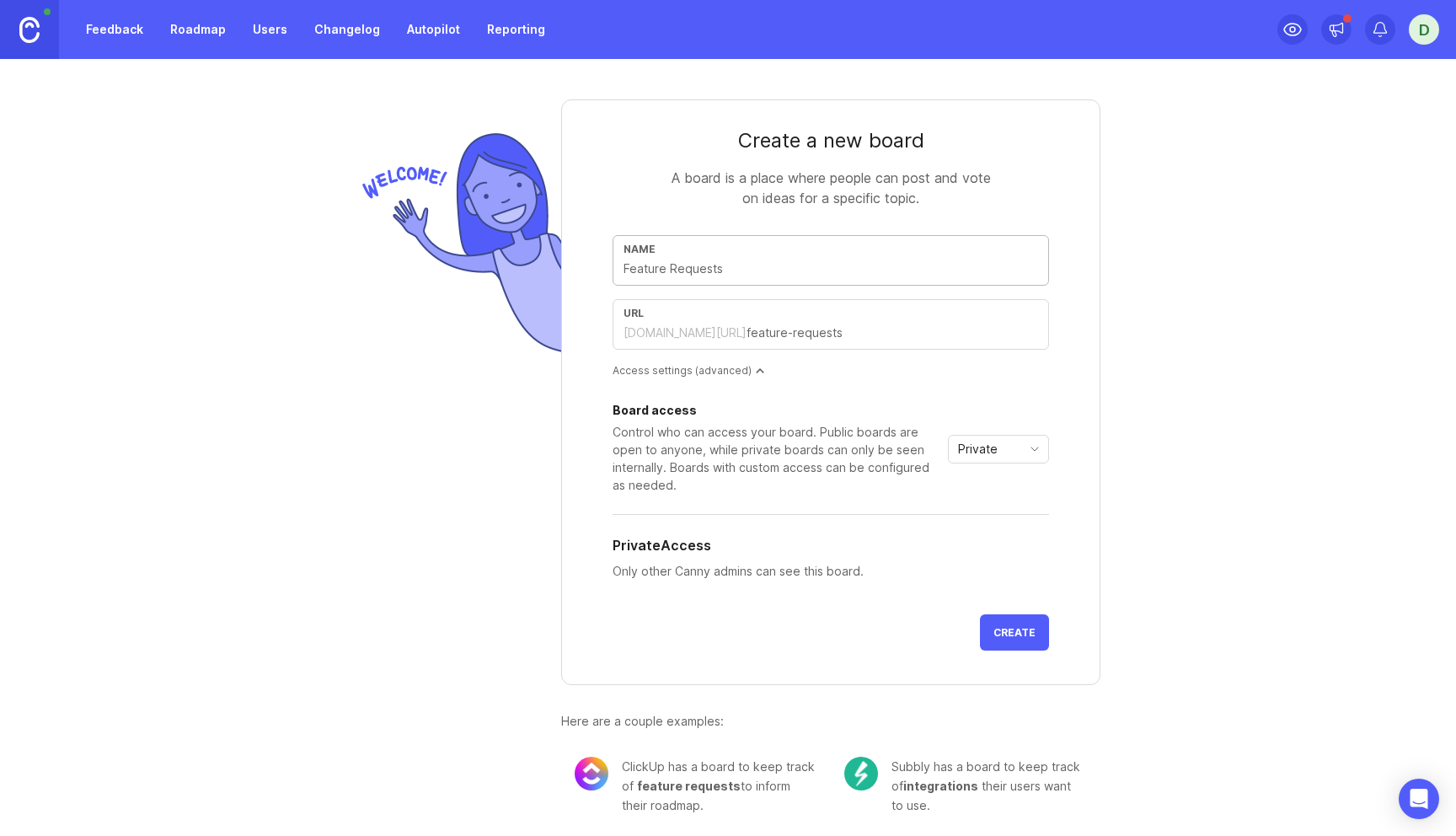
click at [186, 25] on link "Roadmap" at bounding box center [198, 29] width 76 height 31
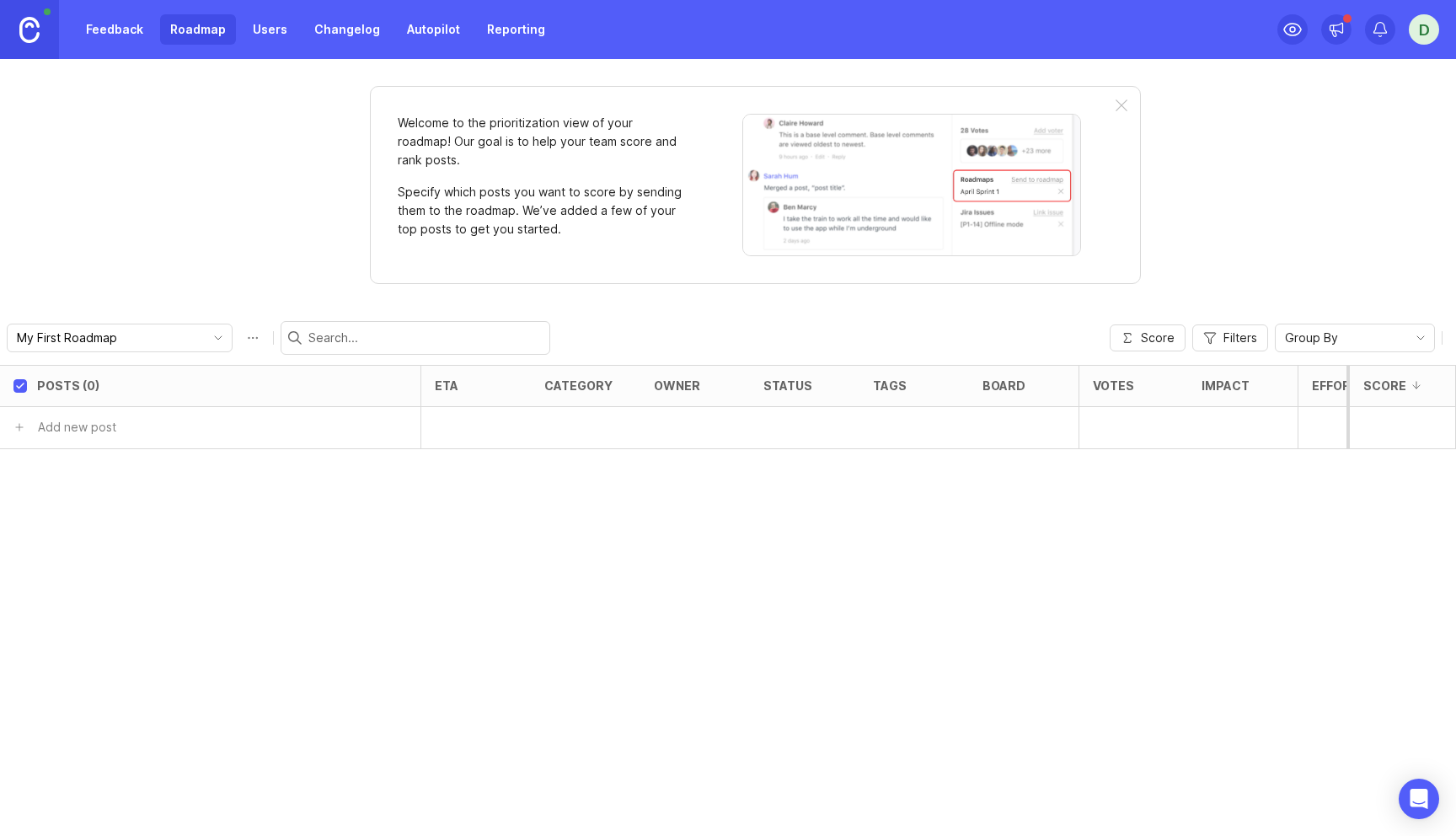
click at [311, 26] on link "Changelog" at bounding box center [347, 29] width 86 height 31
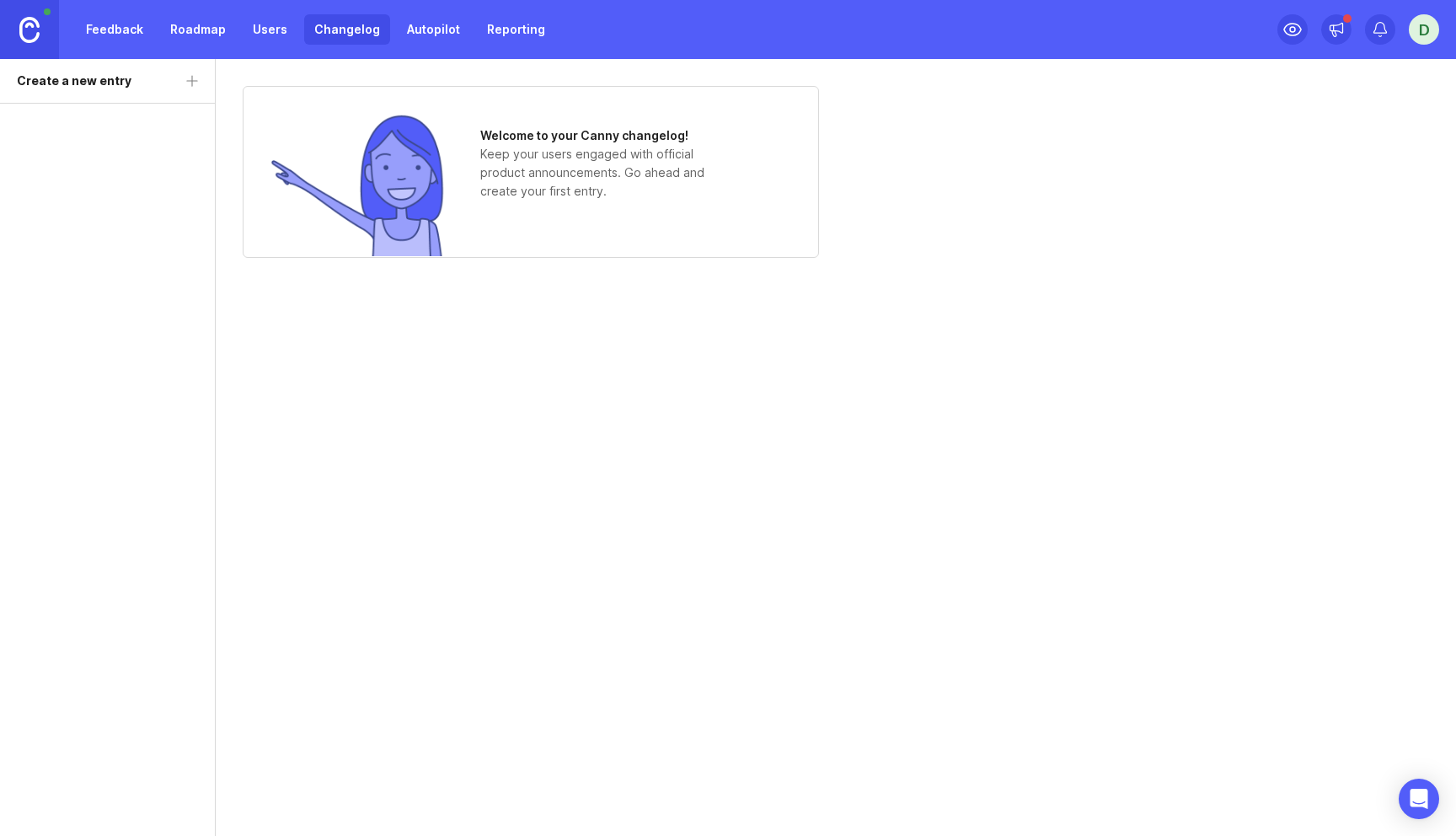
click at [295, 28] on div "Feedback Roadmap Users Changelog Autopilot Reporting" at bounding box center [316, 29] width 479 height 31
click at [251, 28] on link "Users" at bounding box center [269, 29] width 54 height 31
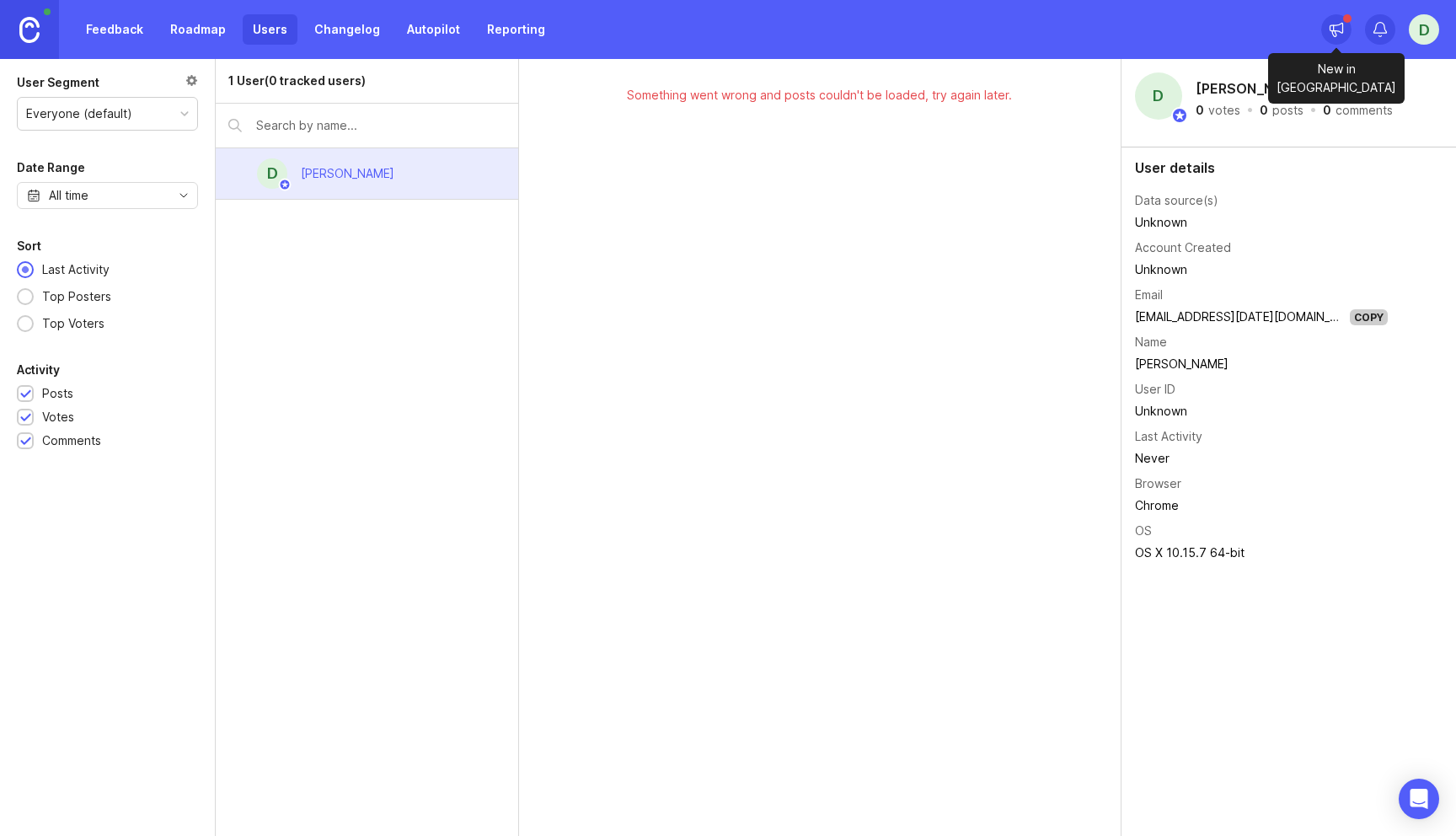
click at [1336, 36] on icon at bounding box center [1336, 29] width 17 height 17
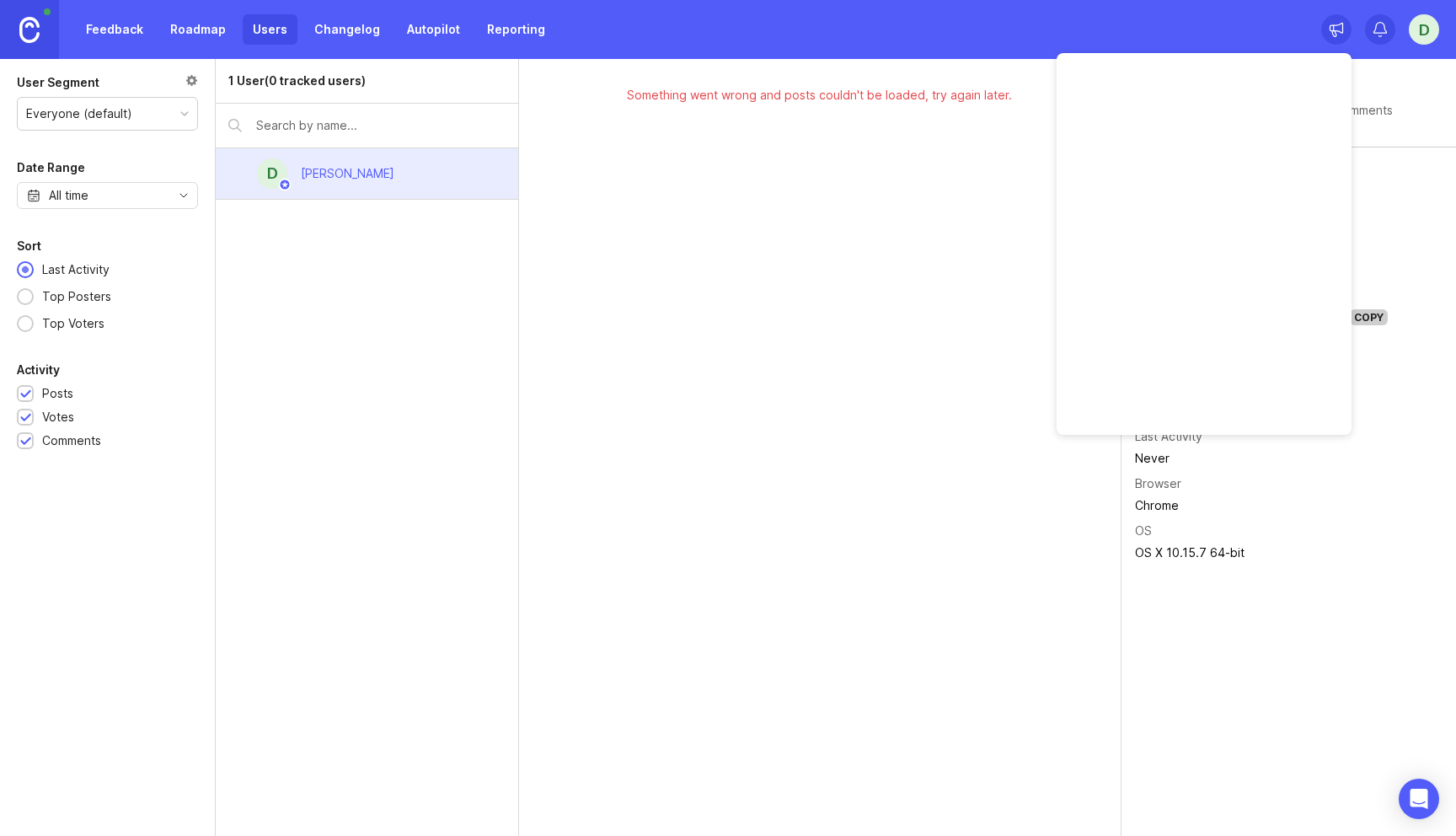
click at [1336, 32] on icon at bounding box center [1336, 29] width 17 height 17
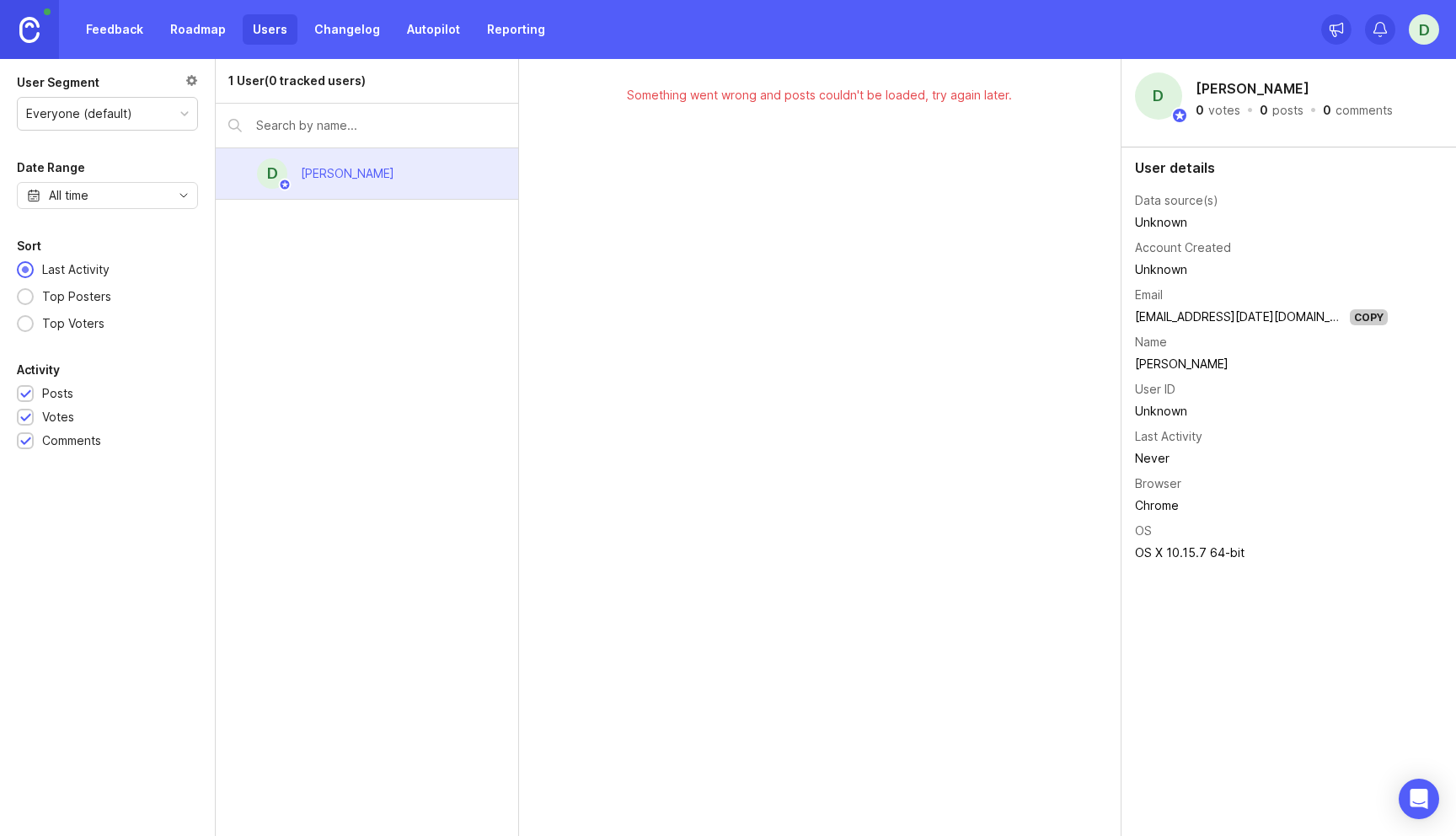
click at [1288, 32] on div "Feedback Roadmap Users Changelog Autopilot Reporting d" at bounding box center [728, 30] width 1456 height 59
